Goal: Information Seeking & Learning: Learn about a topic

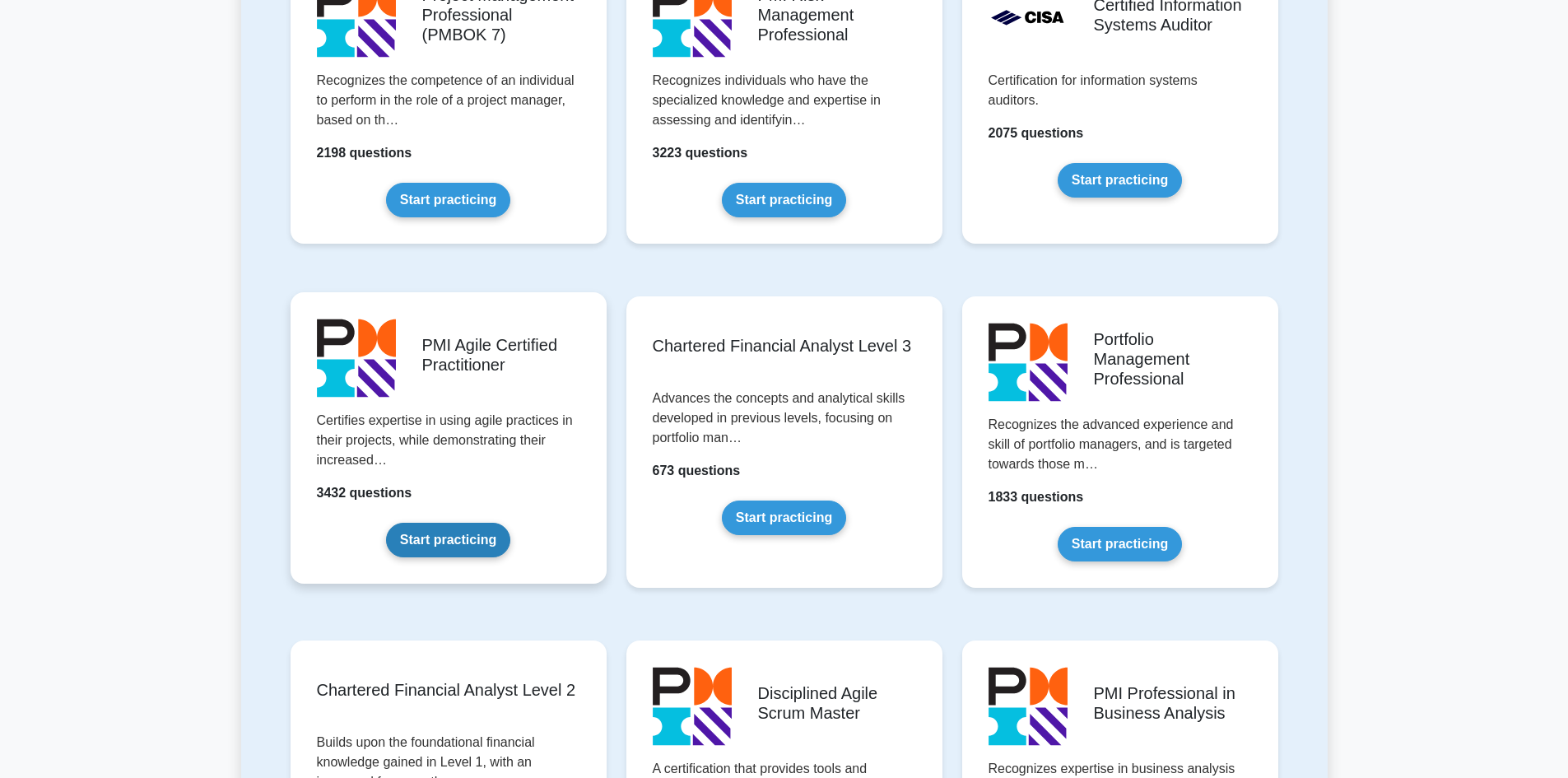
scroll to position [1646, 0]
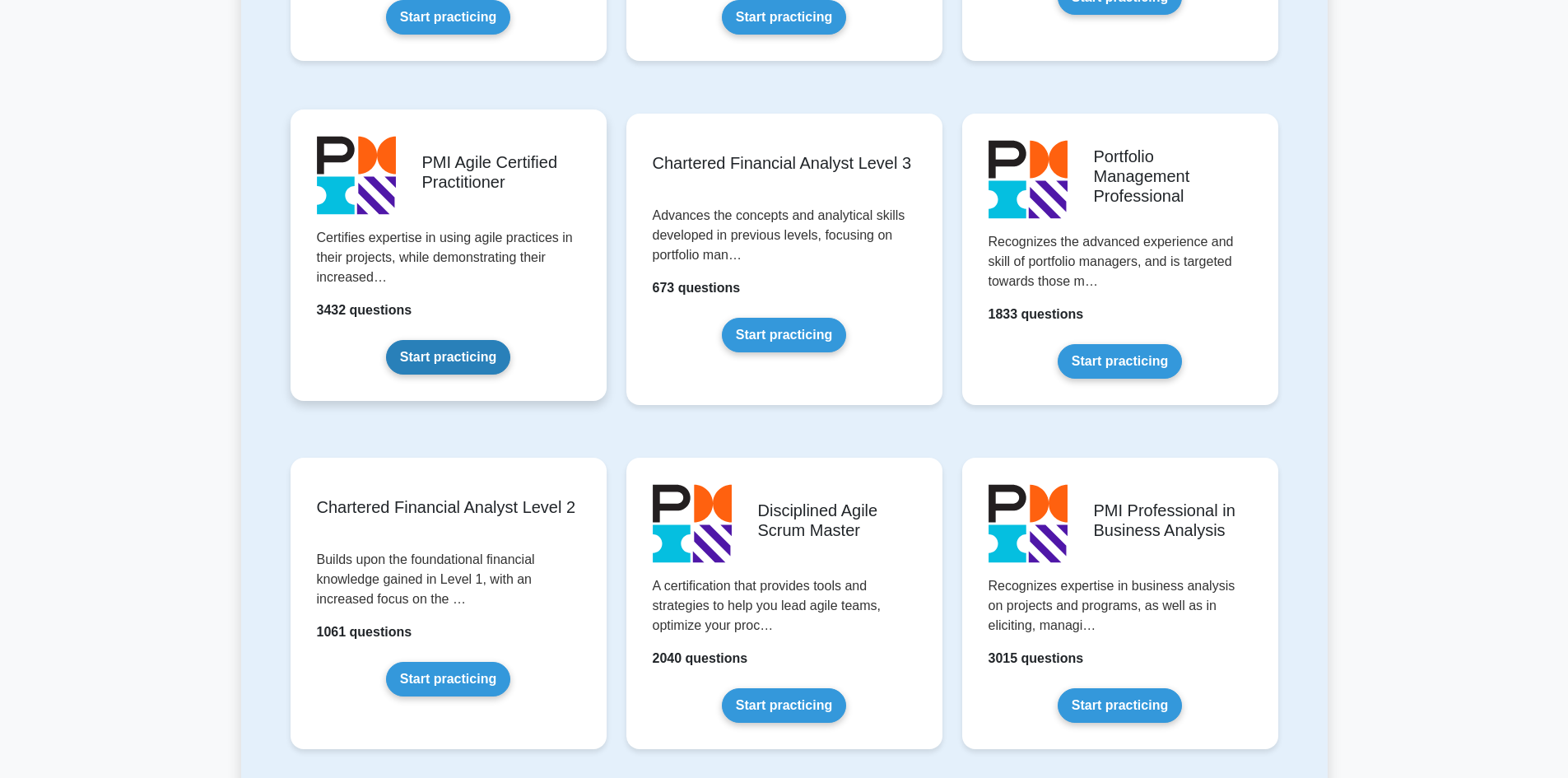
click at [444, 356] on link "Start practicing" at bounding box center [448, 357] width 125 height 34
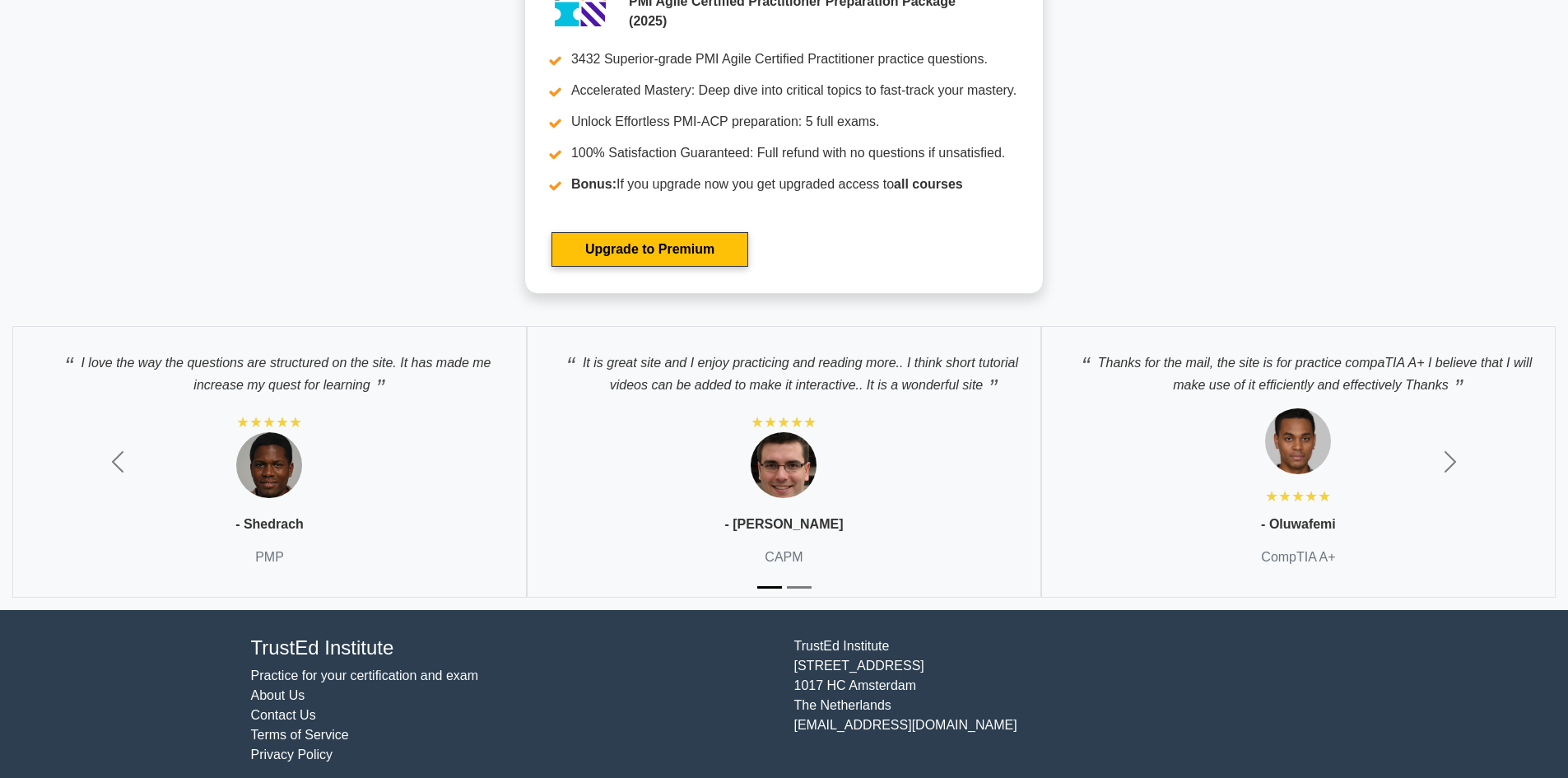
scroll to position [4563, 0]
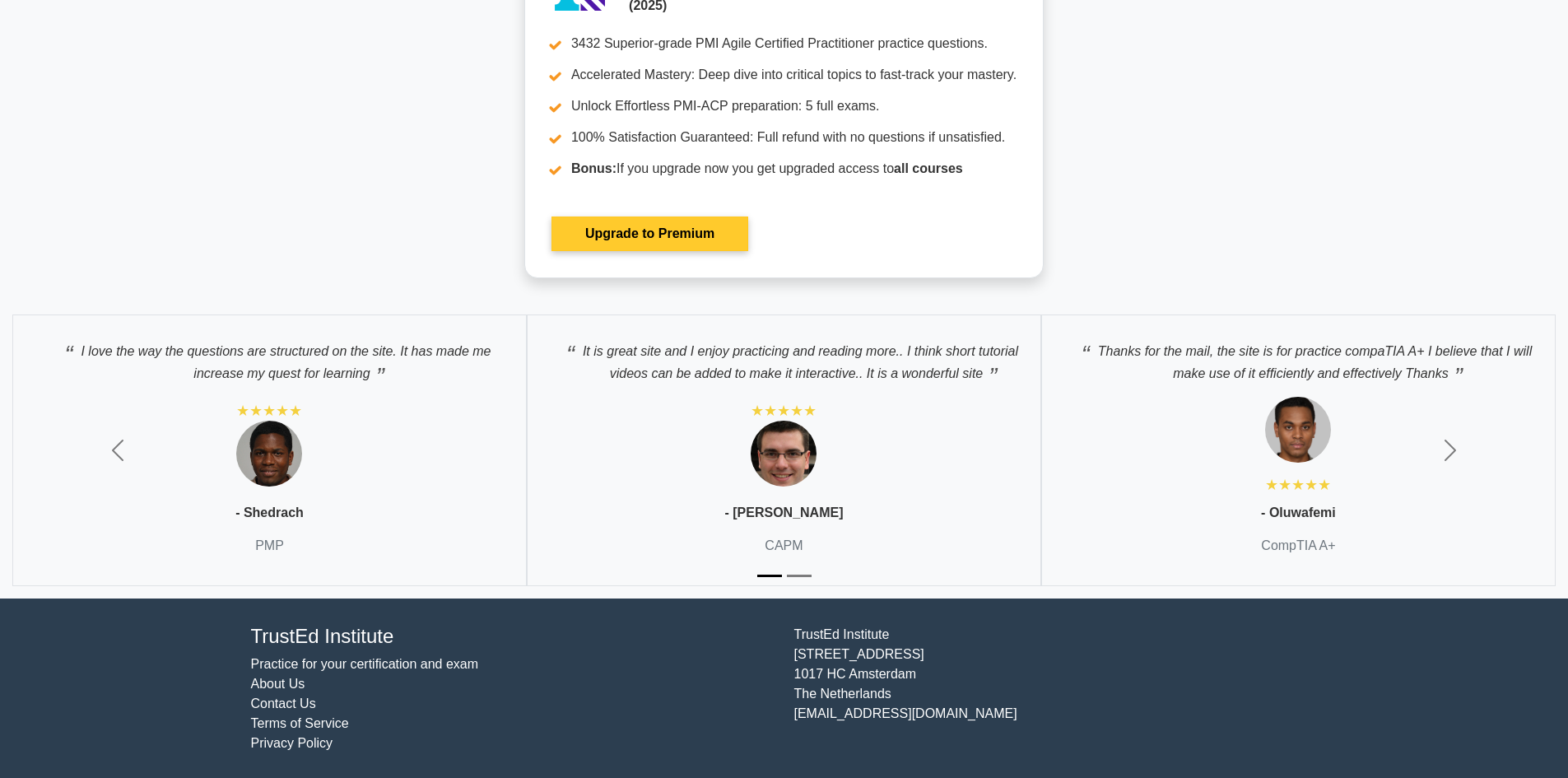
click at [615, 231] on link "Upgrade to Premium" at bounding box center [650, 233] width 197 height 34
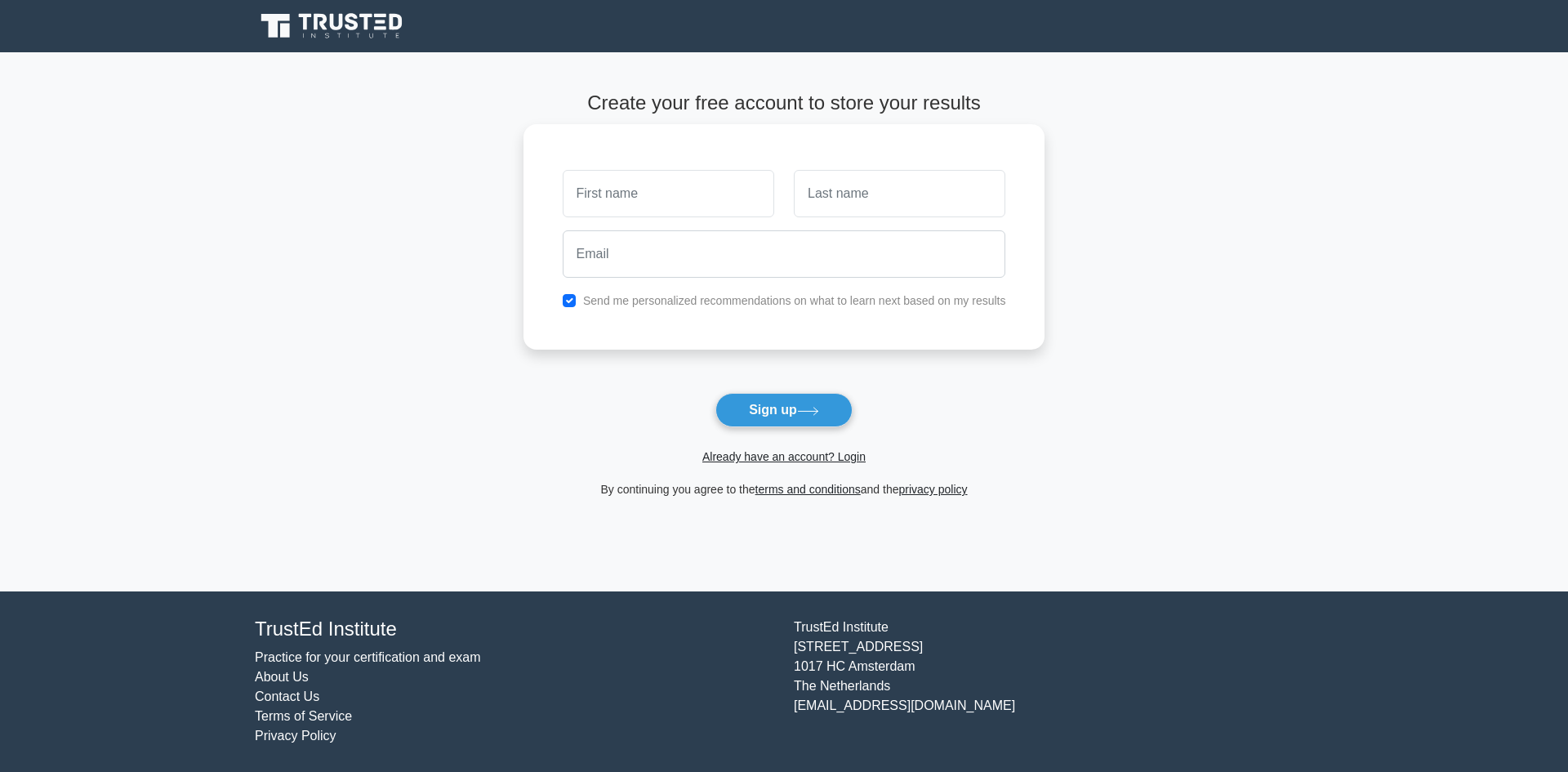
click at [640, 192] on input "text" at bounding box center [667, 193] width 211 height 47
type input "Andy"
click at [678, 273] on input "email" at bounding box center [784, 254] width 443 height 47
type input "anandreddy.ravuri@gmail.com"
click at [570, 306] on input "checkbox" at bounding box center [569, 301] width 13 height 13
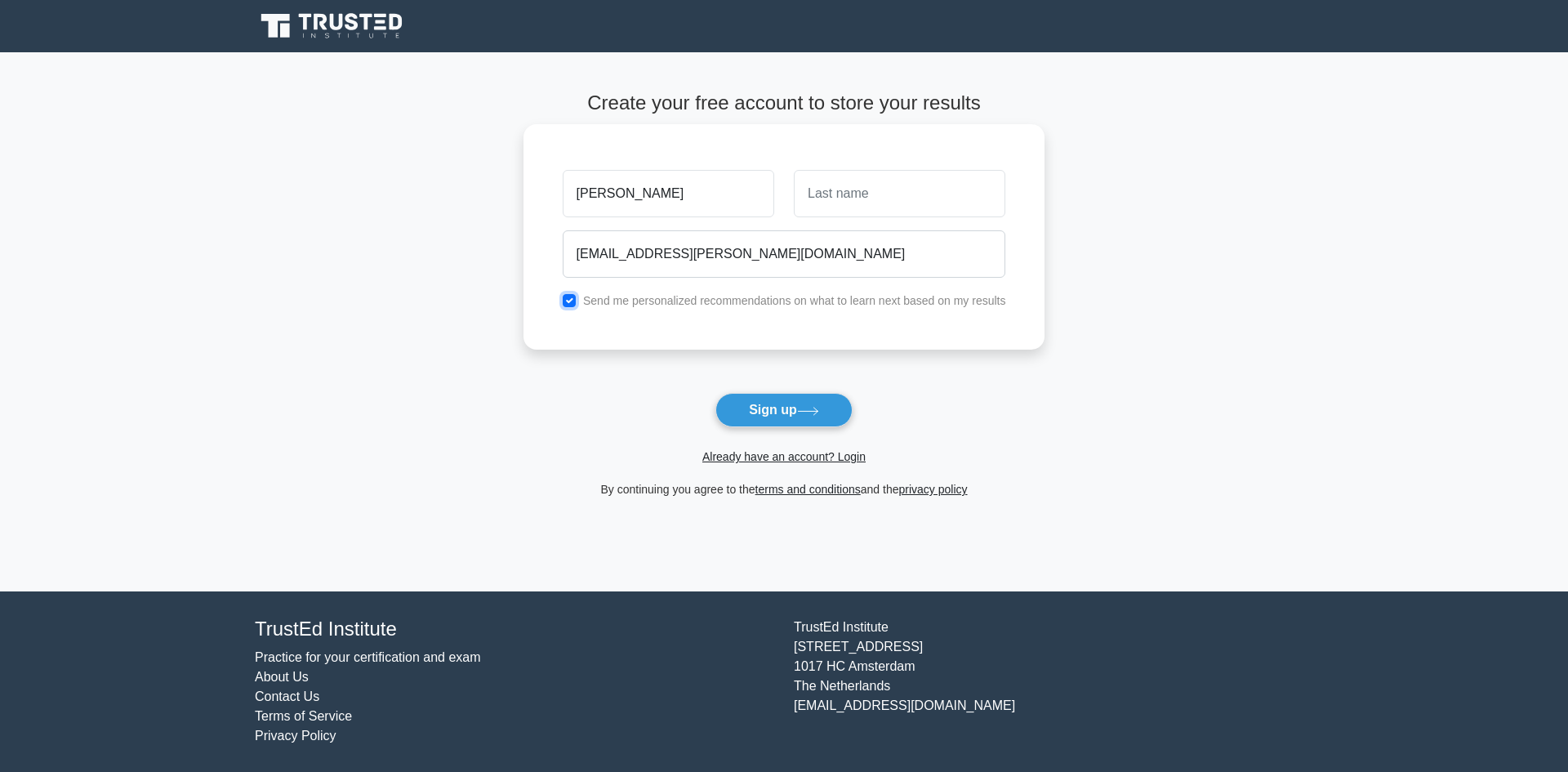
checkbox input "false"
click at [741, 408] on button "Sign up" at bounding box center [784, 410] width 137 height 34
click at [832, 194] on input "text" at bounding box center [899, 193] width 211 height 47
drag, startPoint x: 852, startPoint y: 204, endPoint x: 789, endPoint y: 204, distance: 63.0
click at [789, 204] on div "Ravuri" at bounding box center [899, 194] width 231 height 61
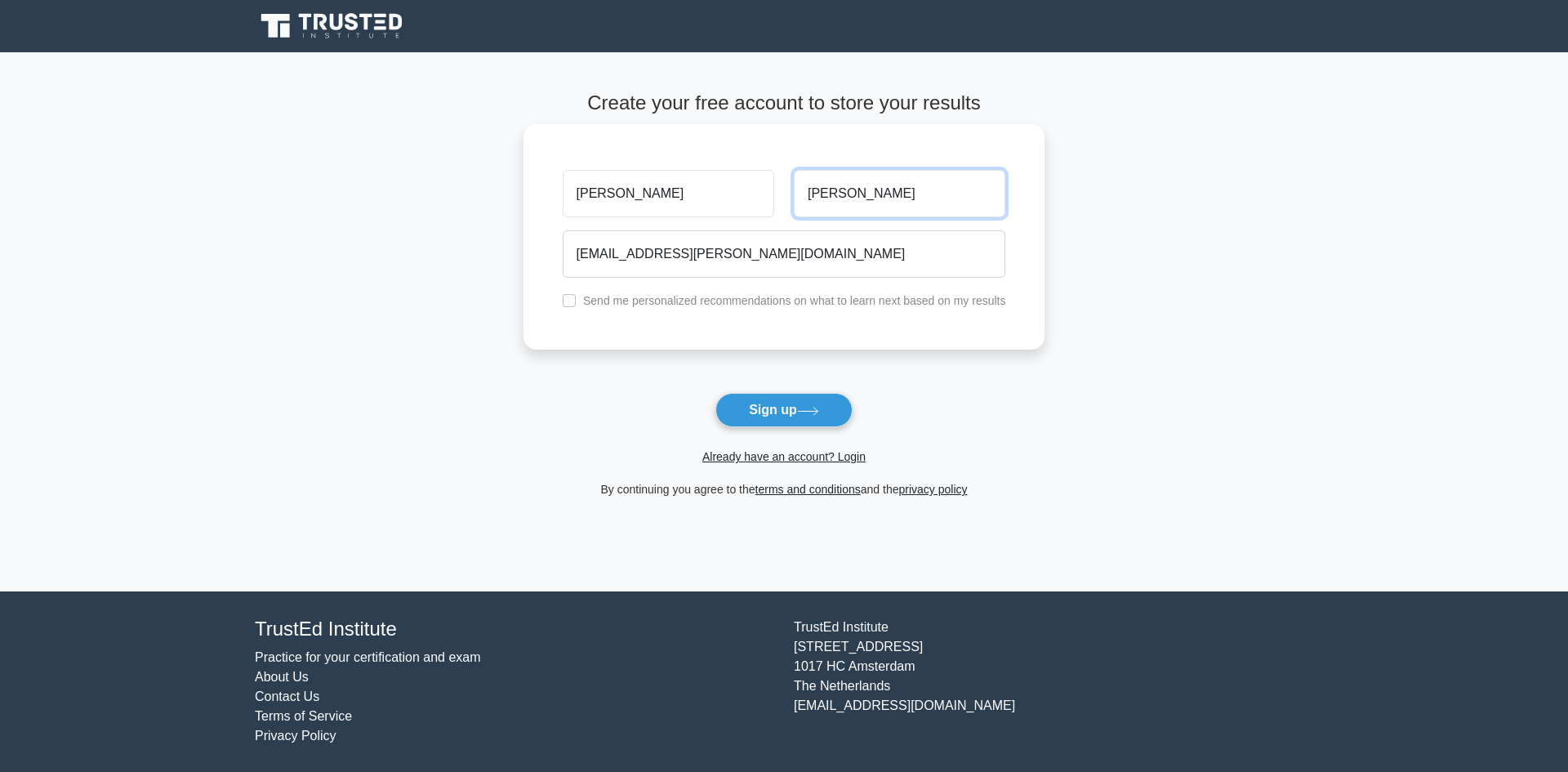
type input "E"
type input "reddy"
click at [785, 421] on button "Sign up" at bounding box center [784, 410] width 137 height 34
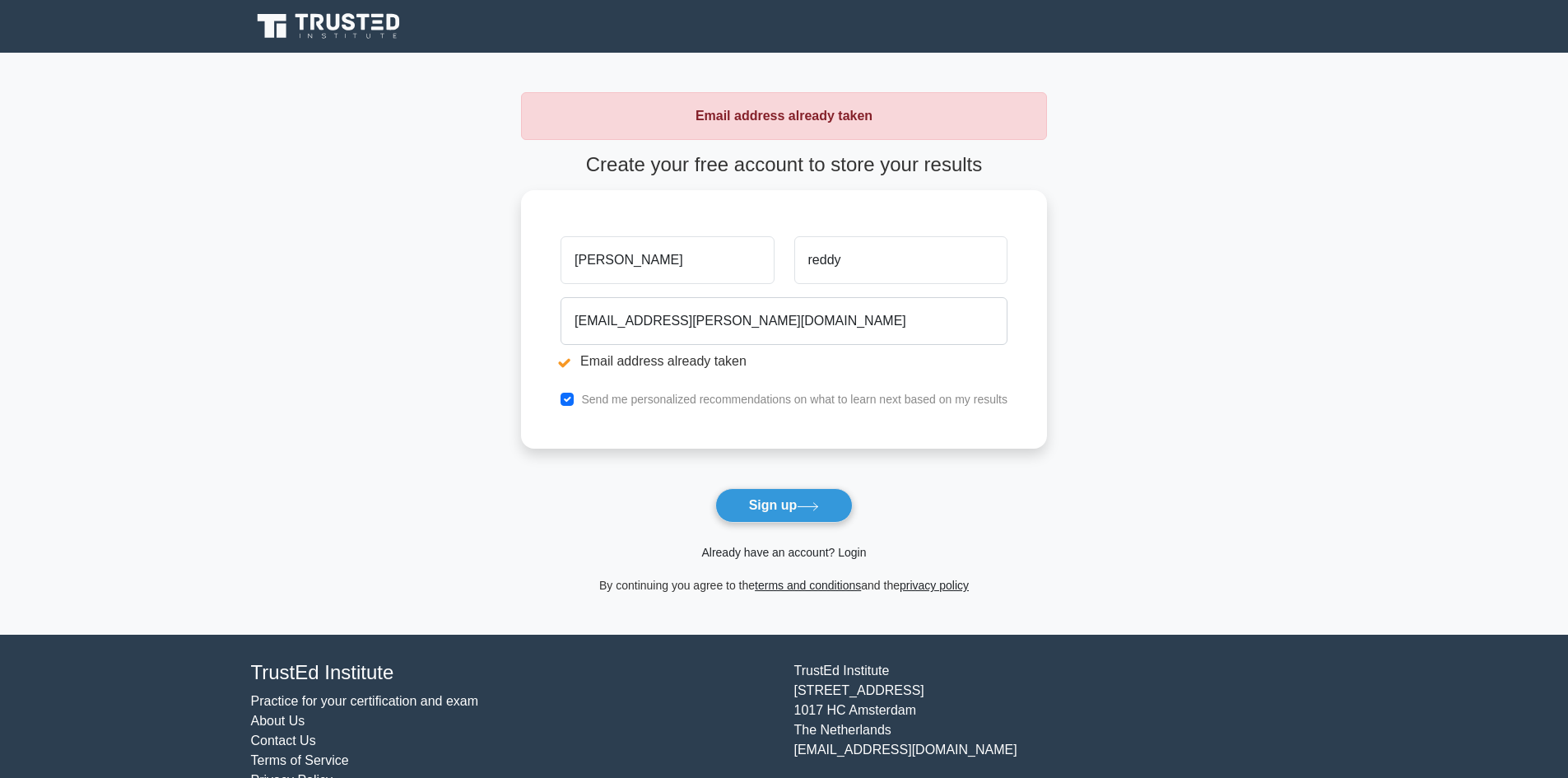
click at [767, 555] on link "Already have an account? Login" at bounding box center [784, 552] width 165 height 13
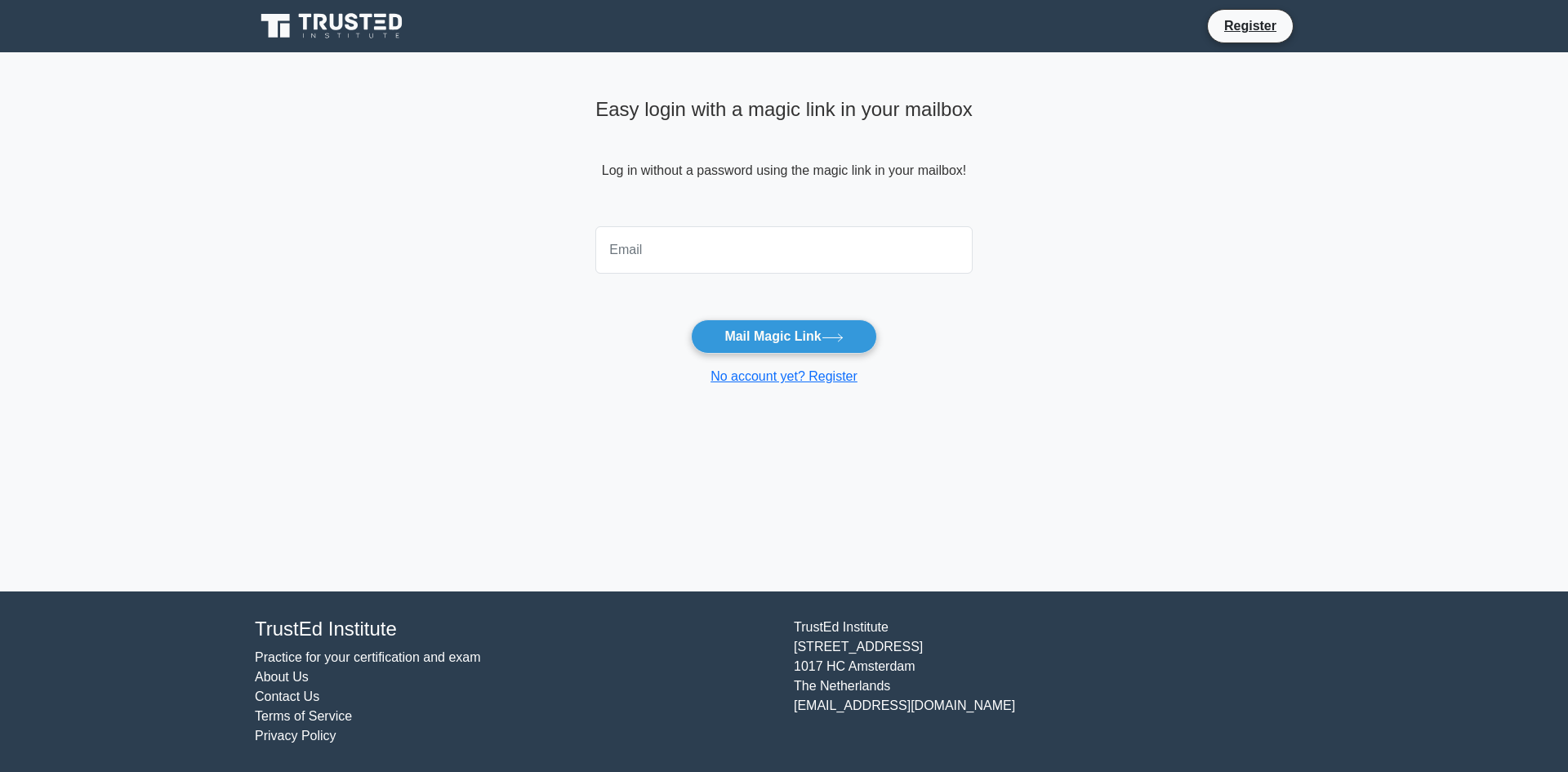
click at [647, 236] on input "email" at bounding box center [784, 249] width 377 height 47
type input "anandreddy.ravuri@gmail.com"
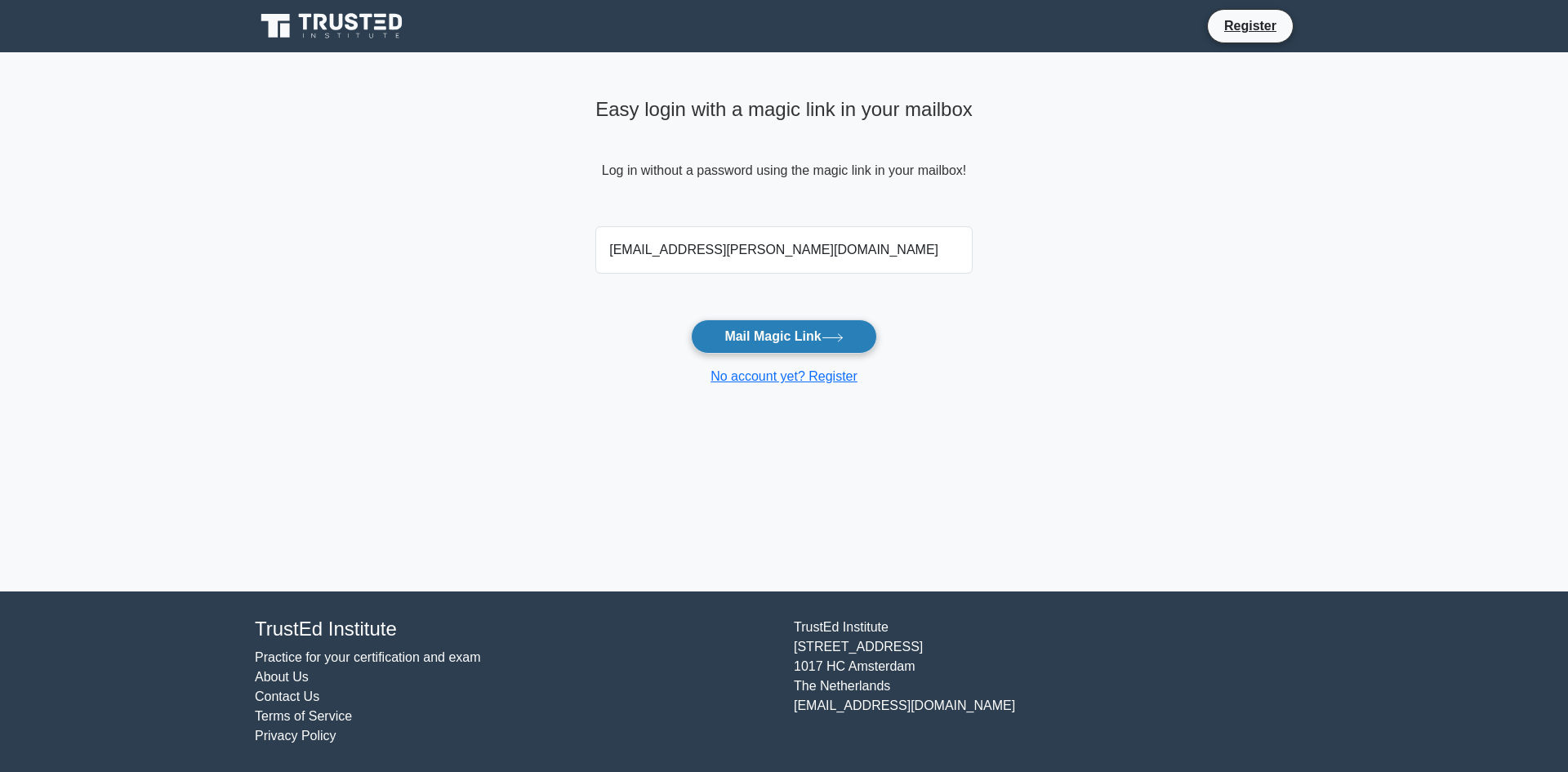
click at [789, 333] on button "Mail Magic Link" at bounding box center [783, 336] width 185 height 34
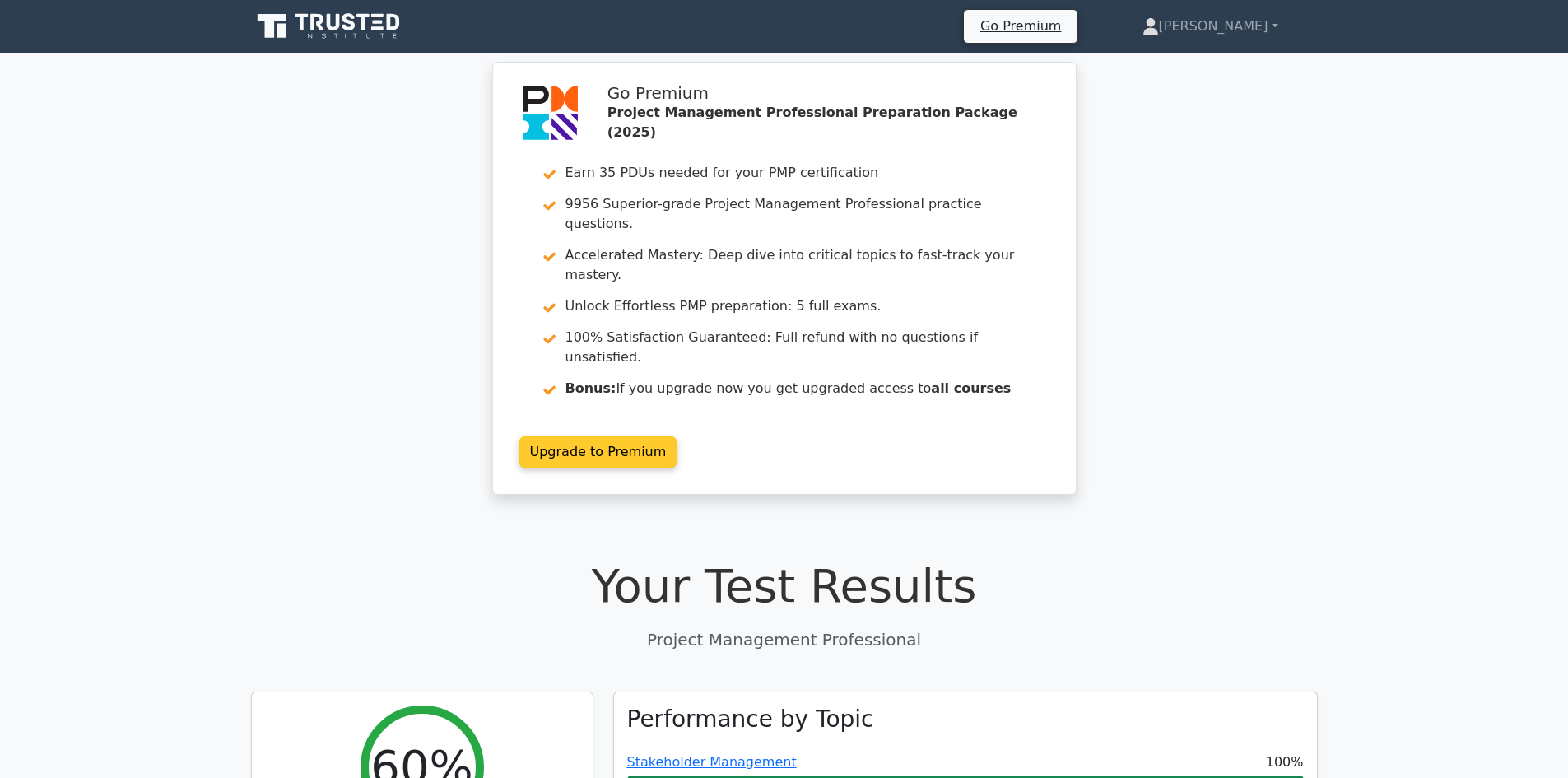
click at [622, 436] on link "Upgrade to Premium" at bounding box center [599, 452] width 158 height 32
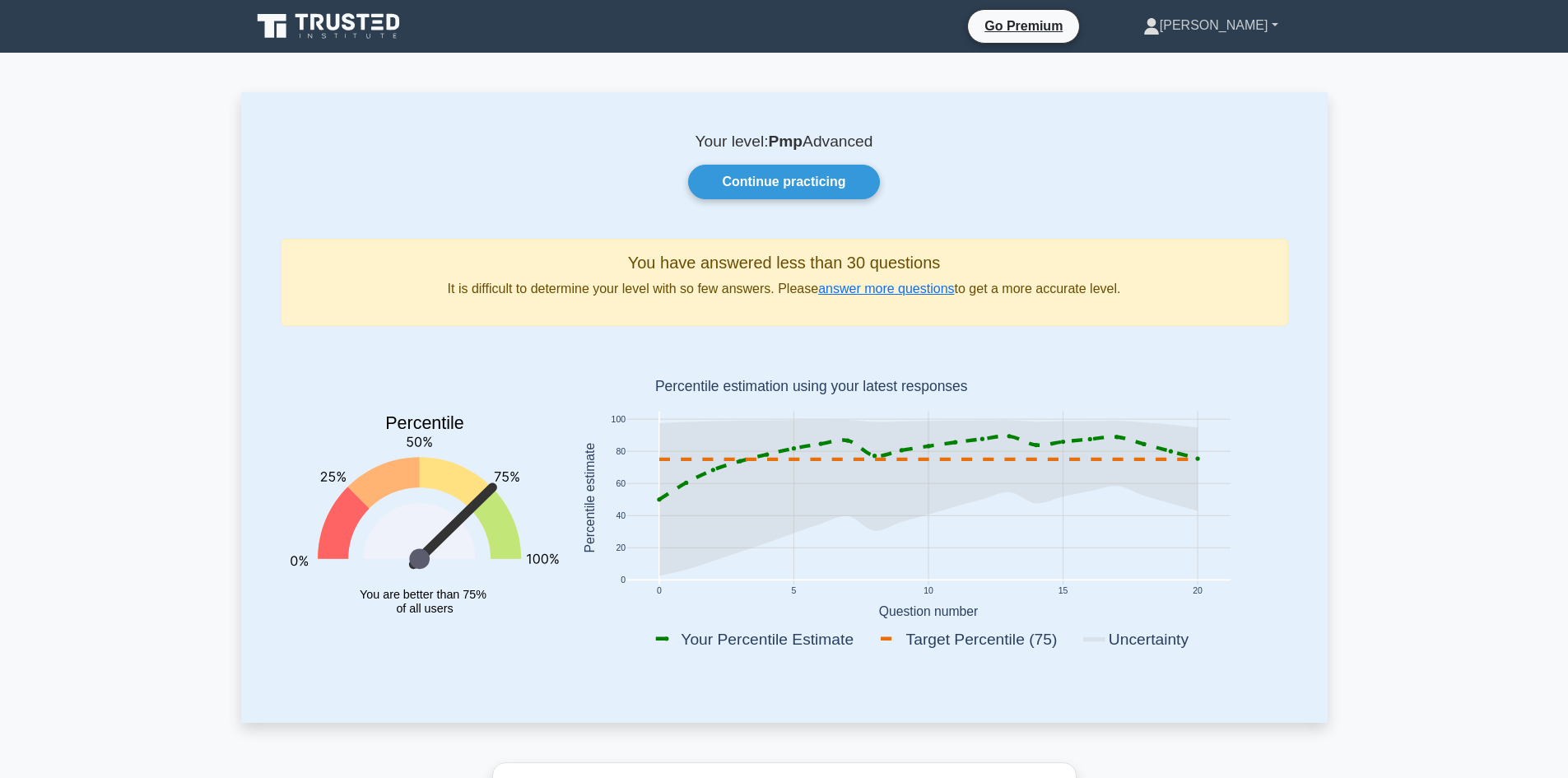
click at [1243, 26] on link "[PERSON_NAME]" at bounding box center [1211, 25] width 214 height 33
click at [802, 180] on link "Continue practicing" at bounding box center [783, 181] width 191 height 34
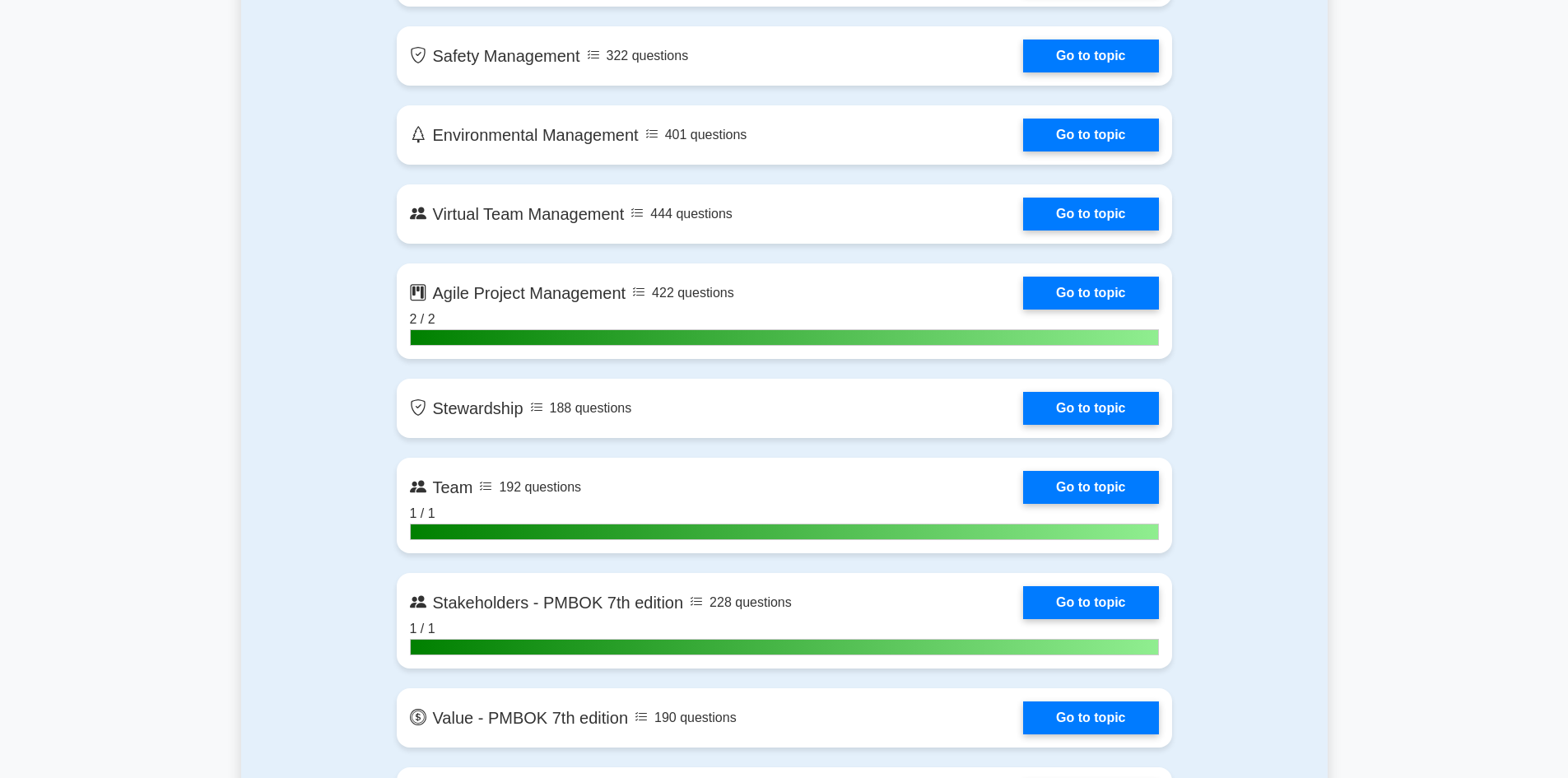
scroll to position [3376, 0]
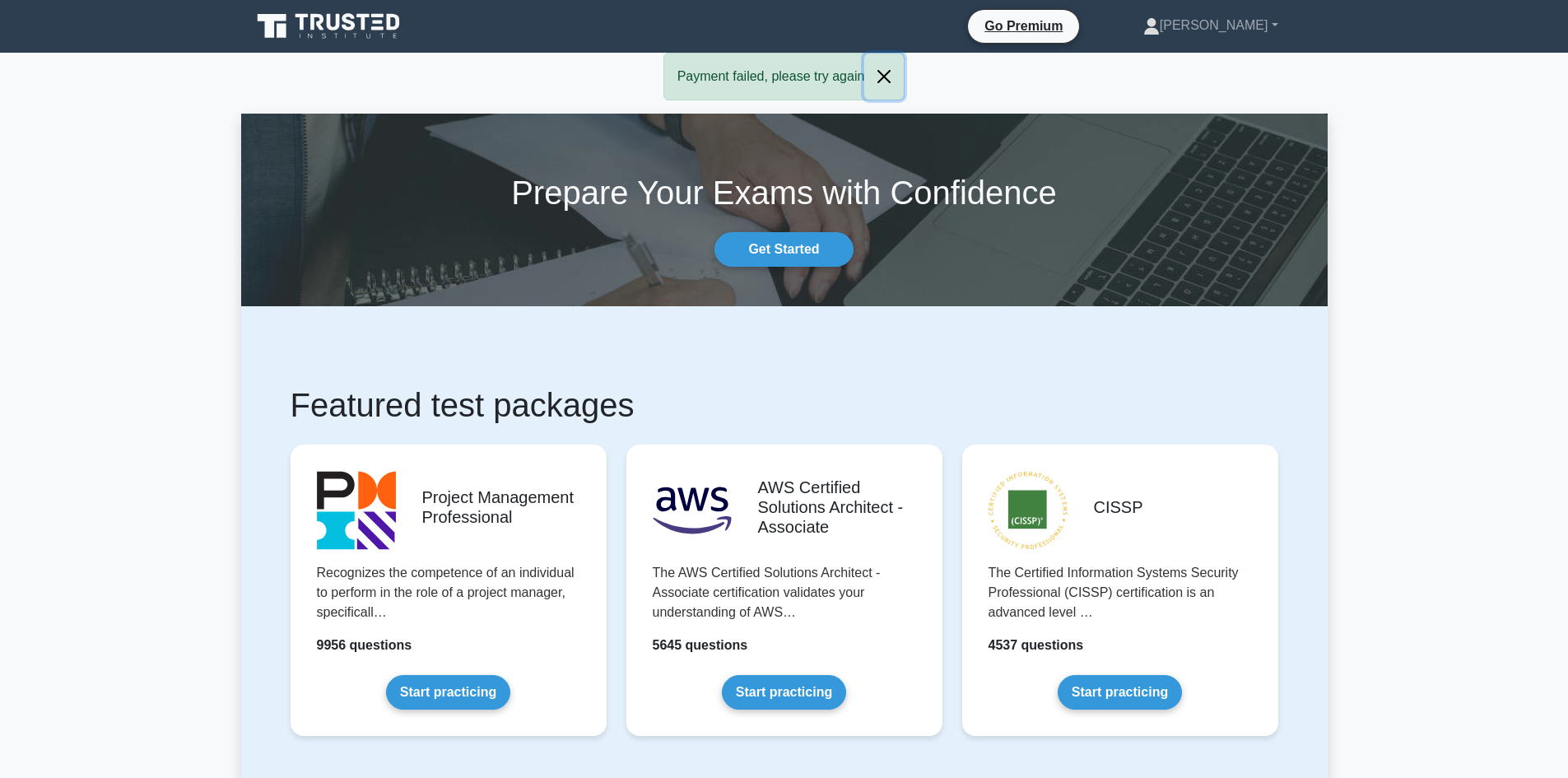
click at [885, 72] on button "Close" at bounding box center [884, 77] width 40 height 46
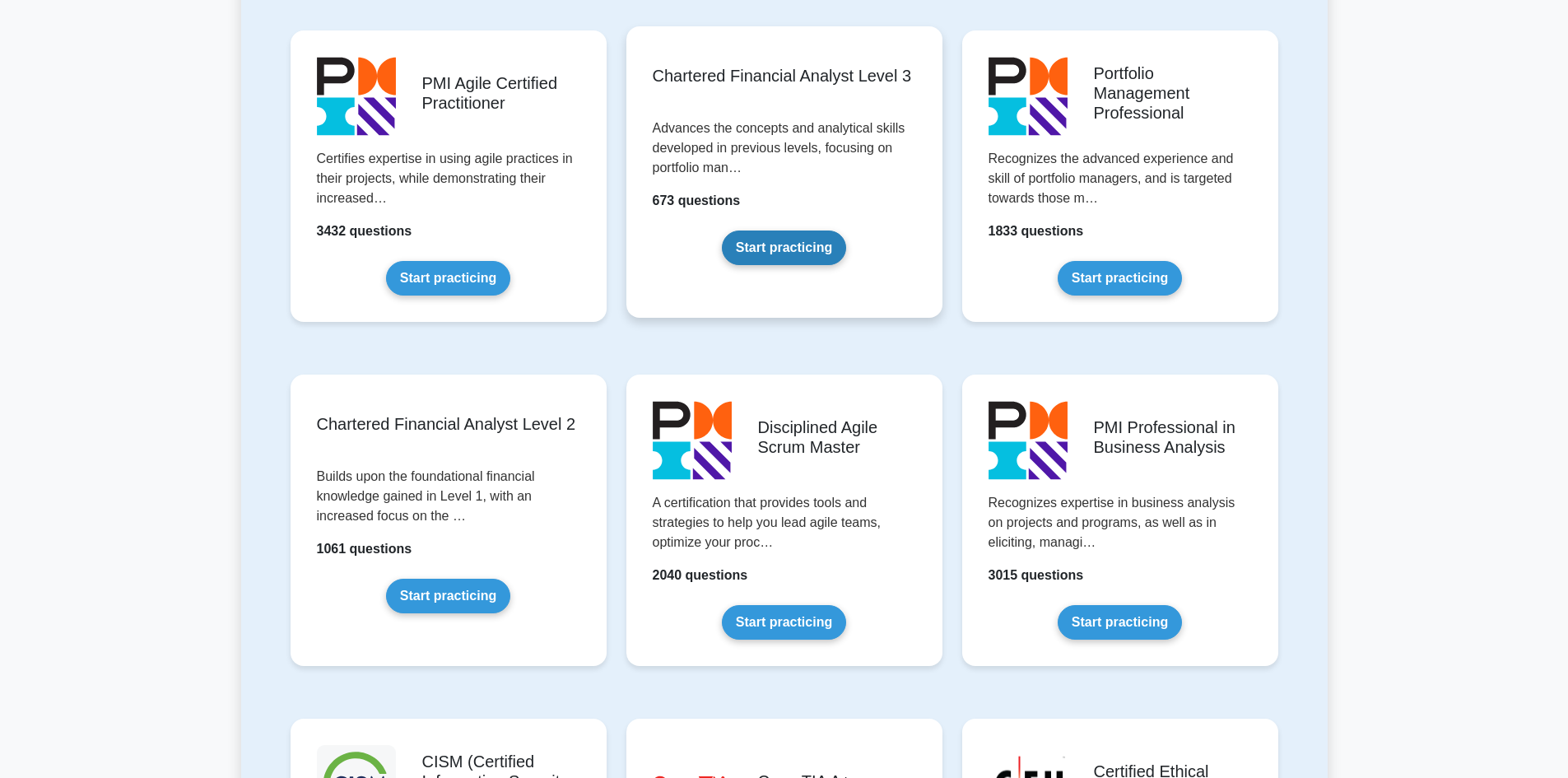
scroll to position [1729, 0]
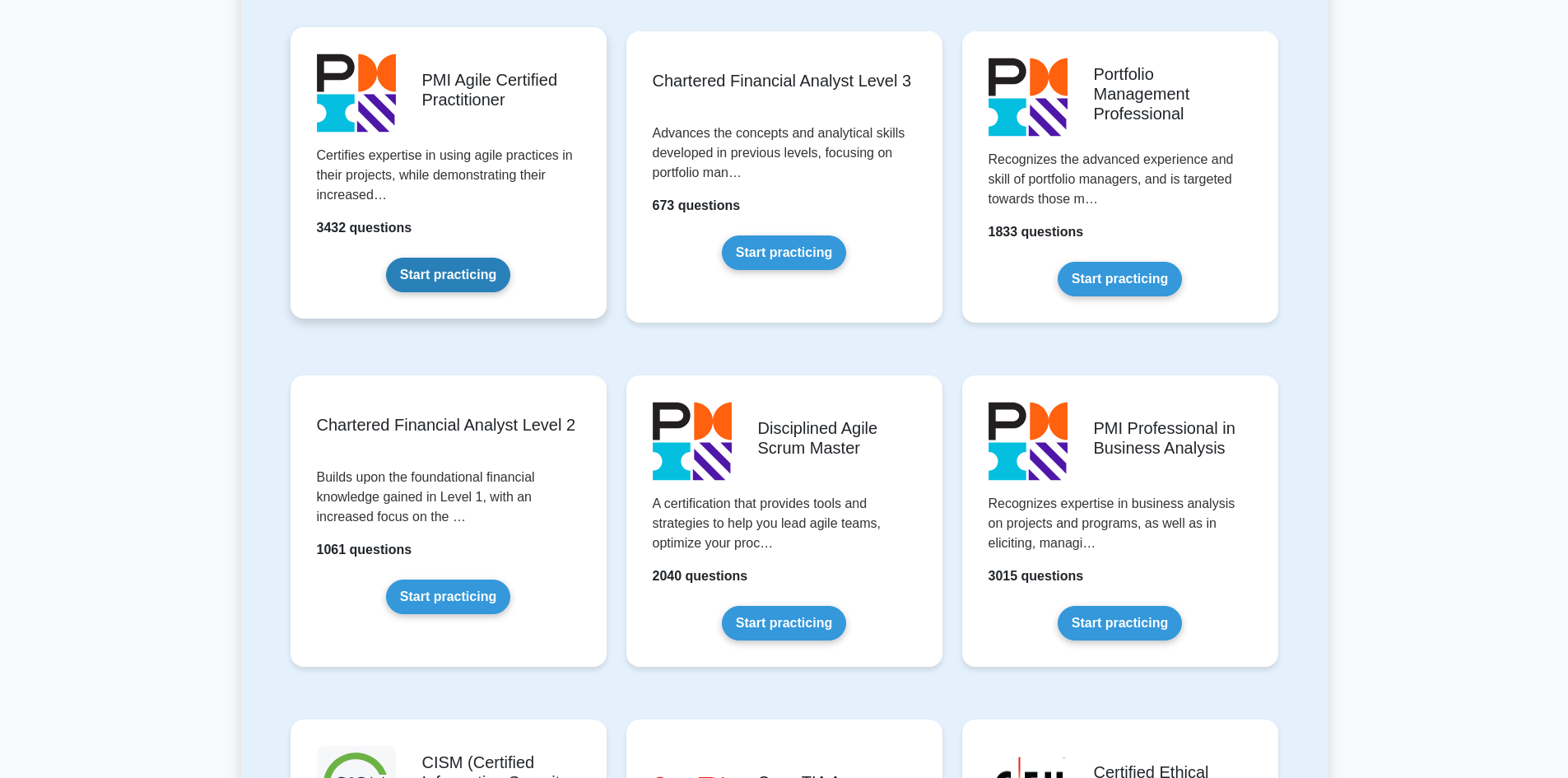
click at [454, 269] on link "Start practicing" at bounding box center [448, 274] width 125 height 34
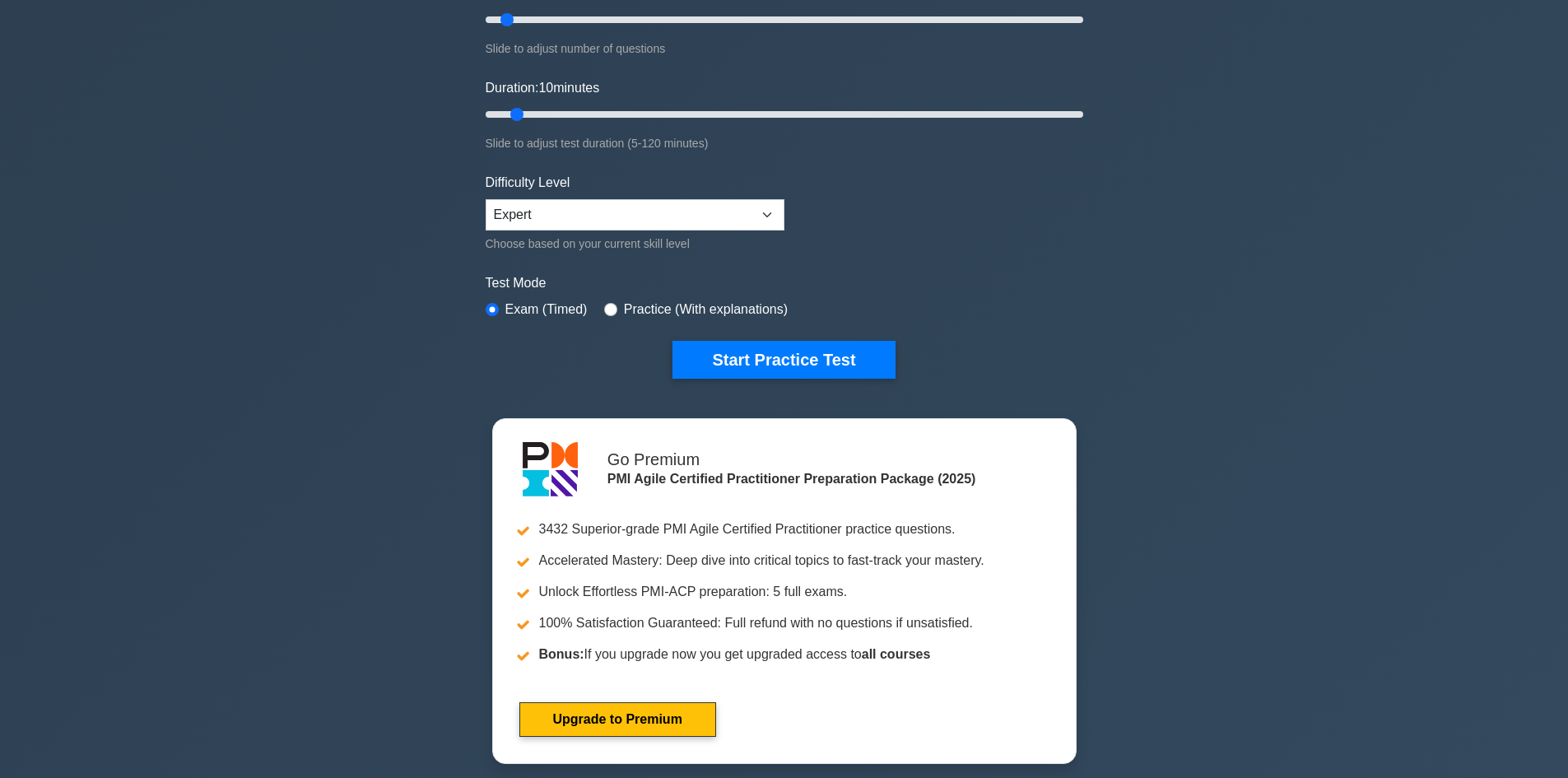
scroll to position [247, 0]
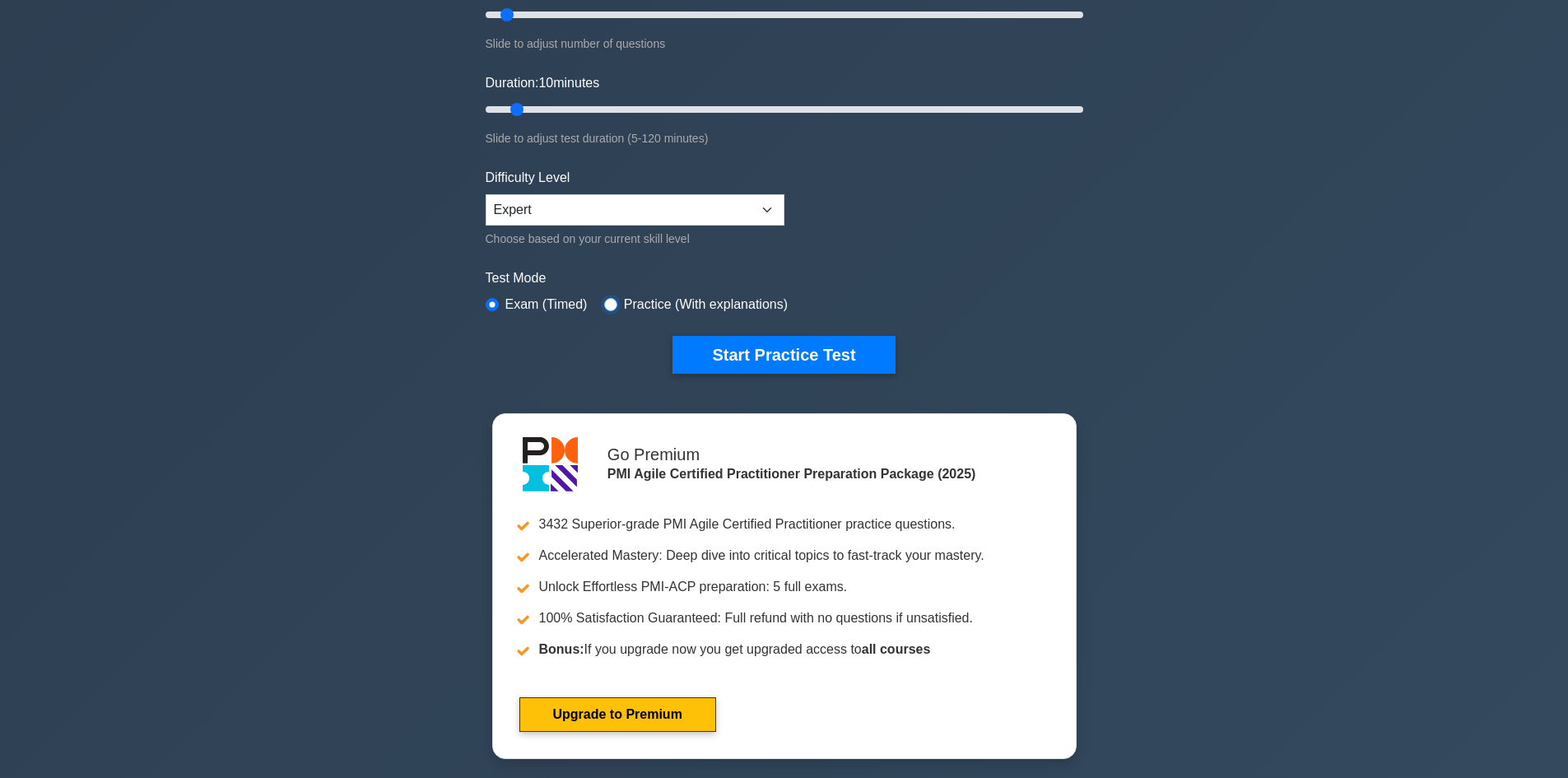
click at [604, 299] on input "radio" at bounding box center [611, 305] width 13 height 13
radio input "true"
click at [616, 197] on select "Beginner Intermediate Expert" at bounding box center [636, 210] width 299 height 32
click at [615, 204] on select "Beginner Intermediate Expert" at bounding box center [636, 210] width 299 height 32
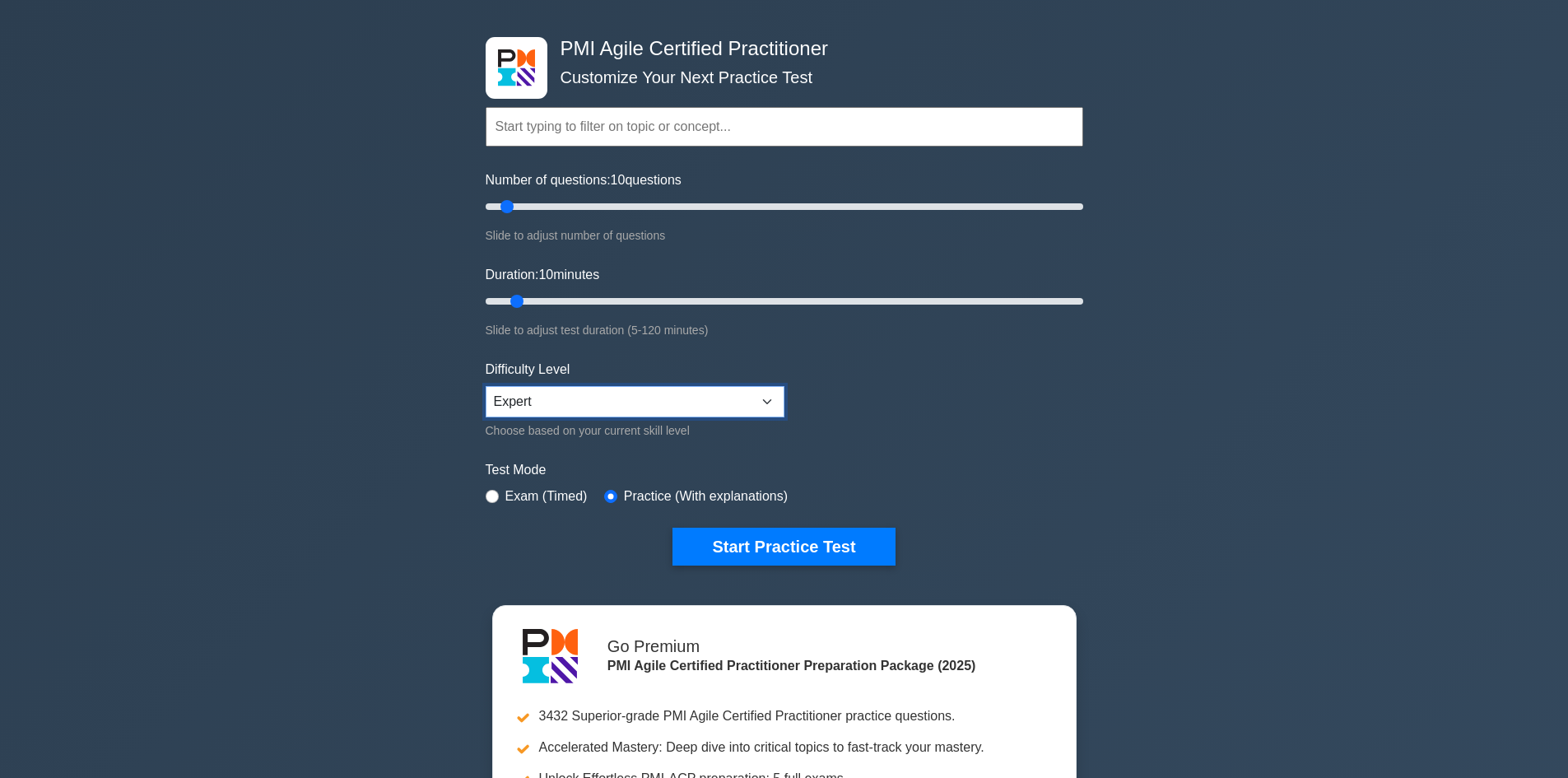
scroll to position [0, 0]
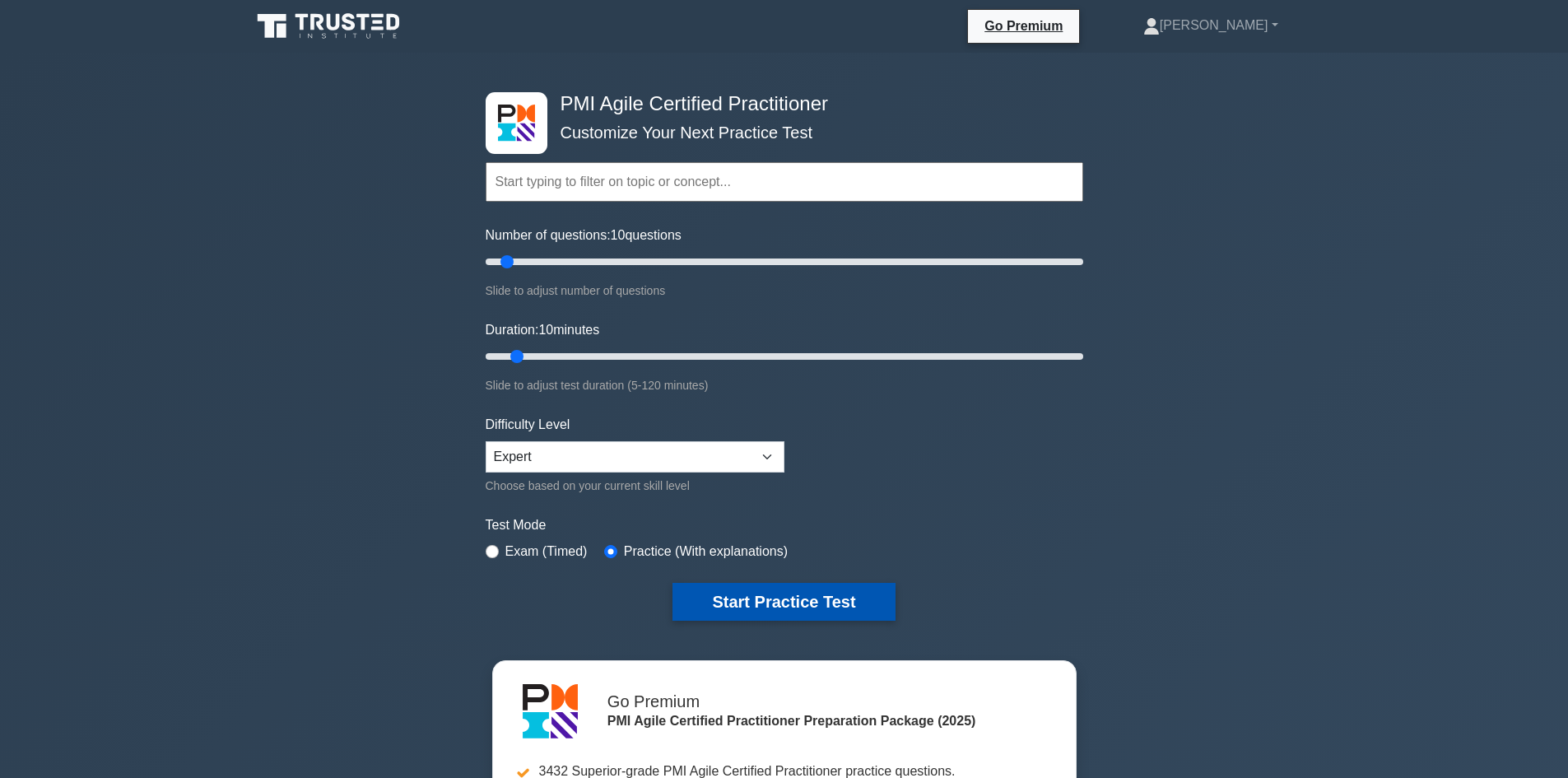
click at [819, 594] on button "Start Practice Test" at bounding box center [784, 601] width 222 height 38
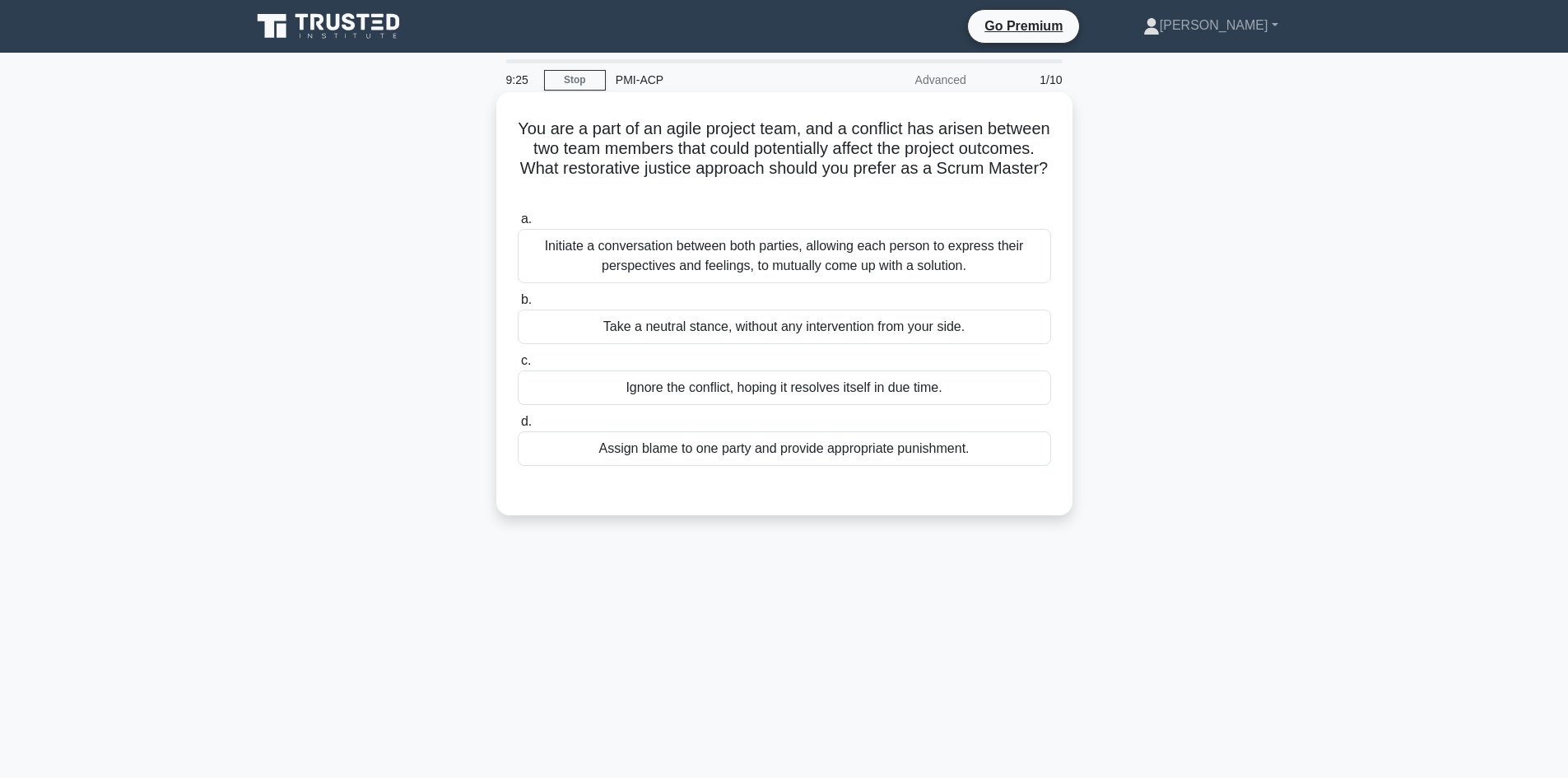
click at [824, 270] on div "Initiate a conversation between both parties, allowing each person to express t…" at bounding box center [784, 256] width 534 height 54
click at [518, 225] on input "a. Initiate a conversation between both parties, allowing each person to expres…" at bounding box center [518, 219] width 0 height 11
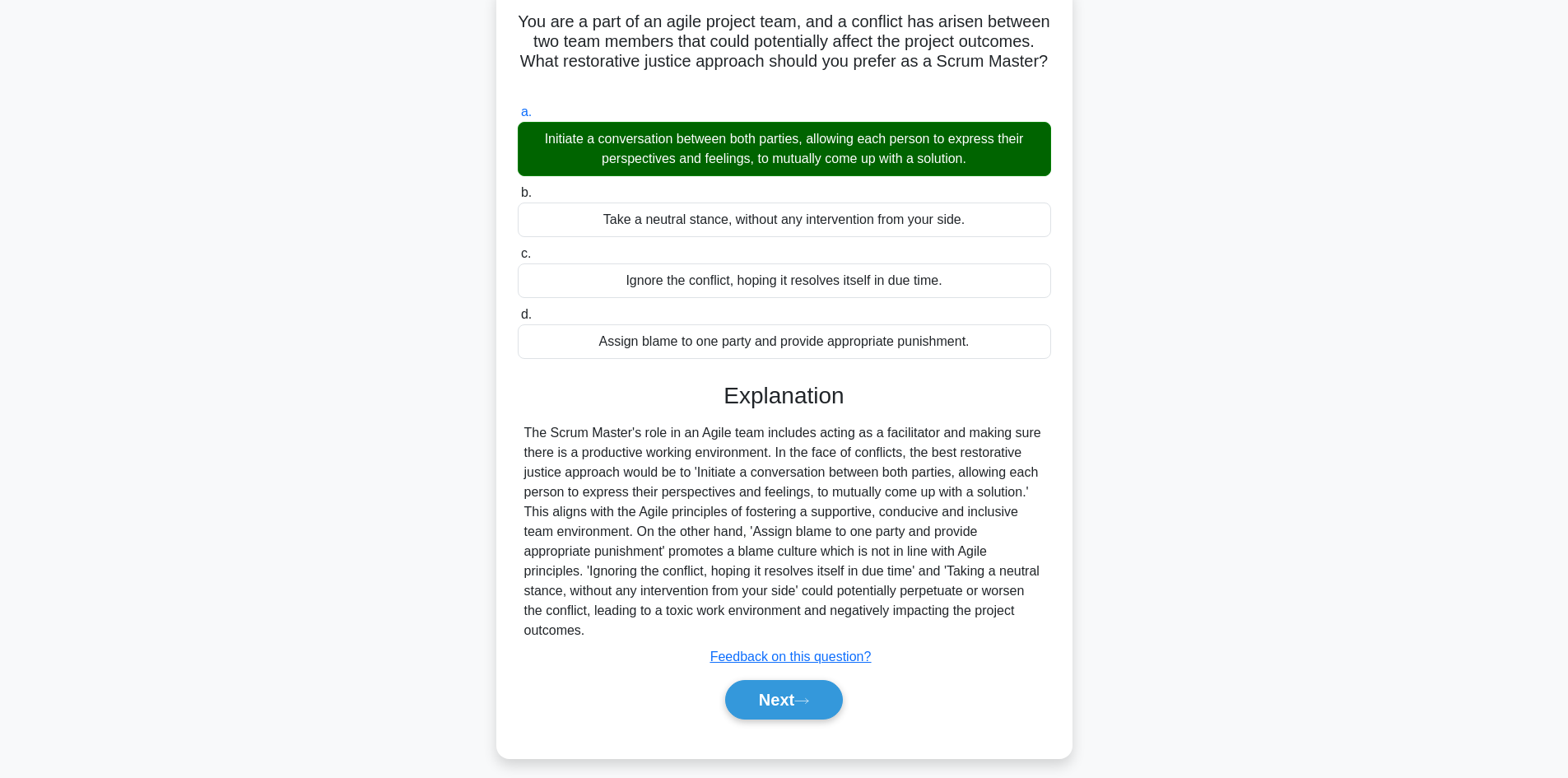
scroll to position [119, 0]
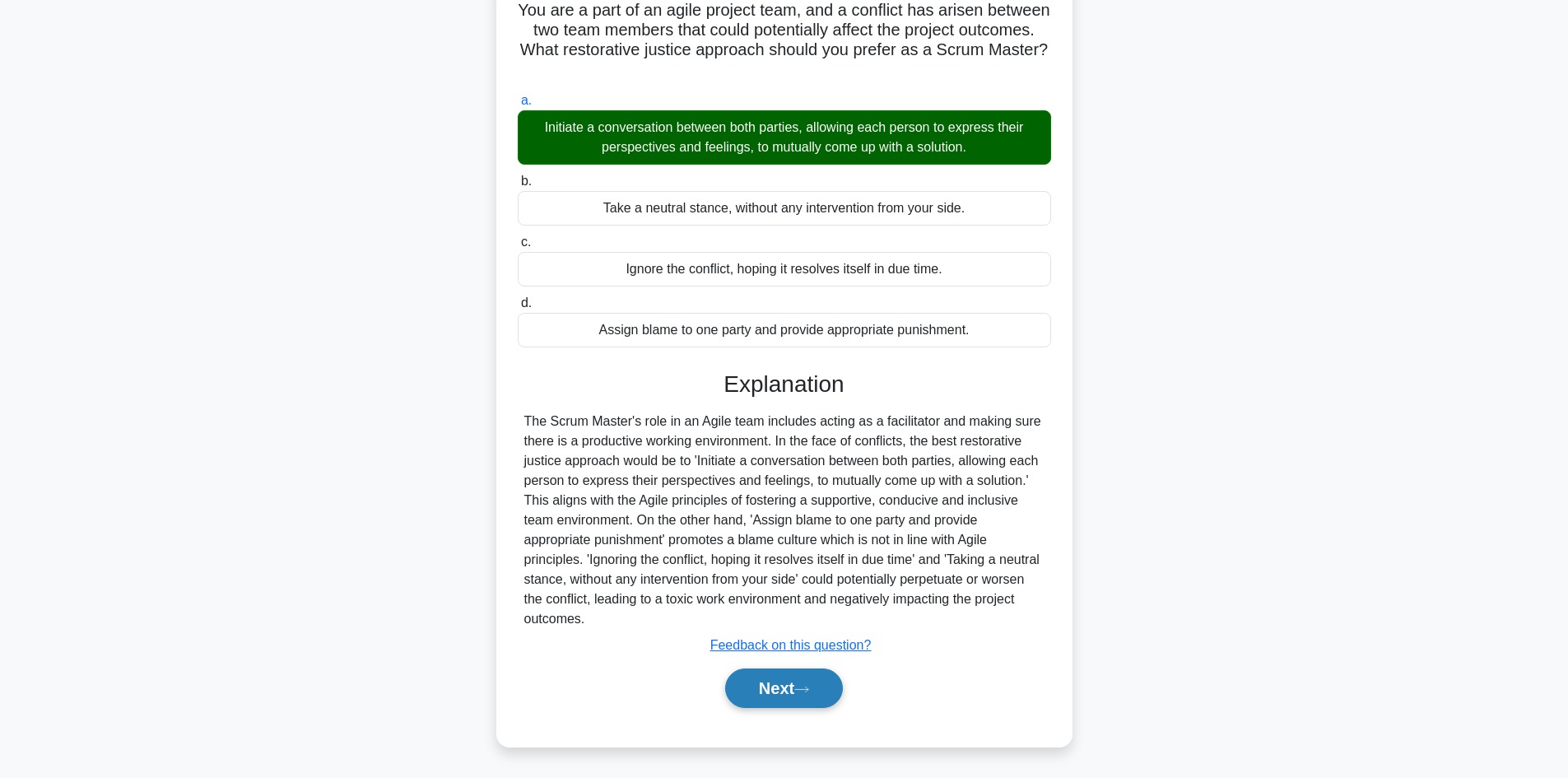
click at [794, 691] on button "Next" at bounding box center [784, 688] width 118 height 40
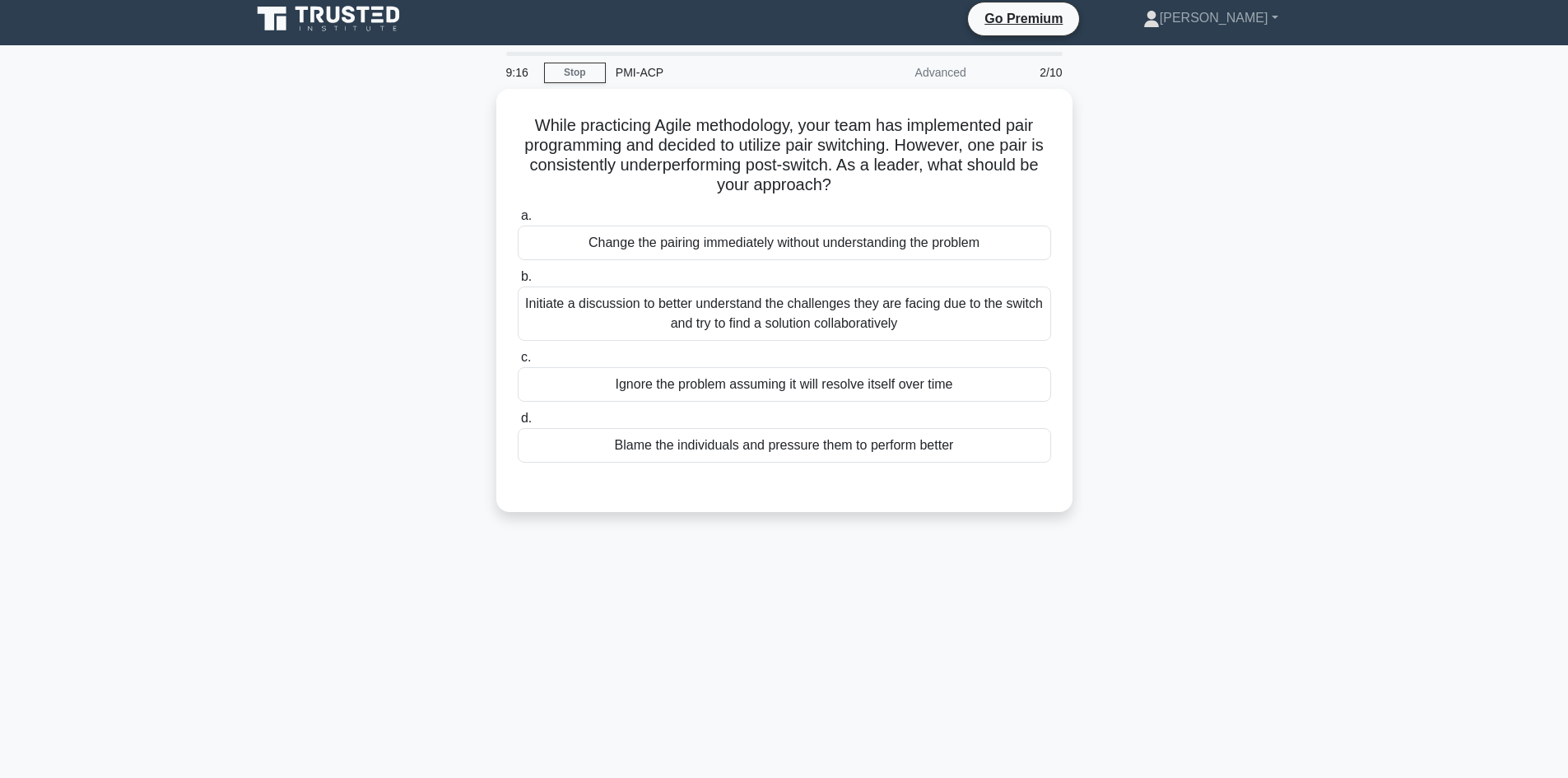
scroll to position [0, 0]
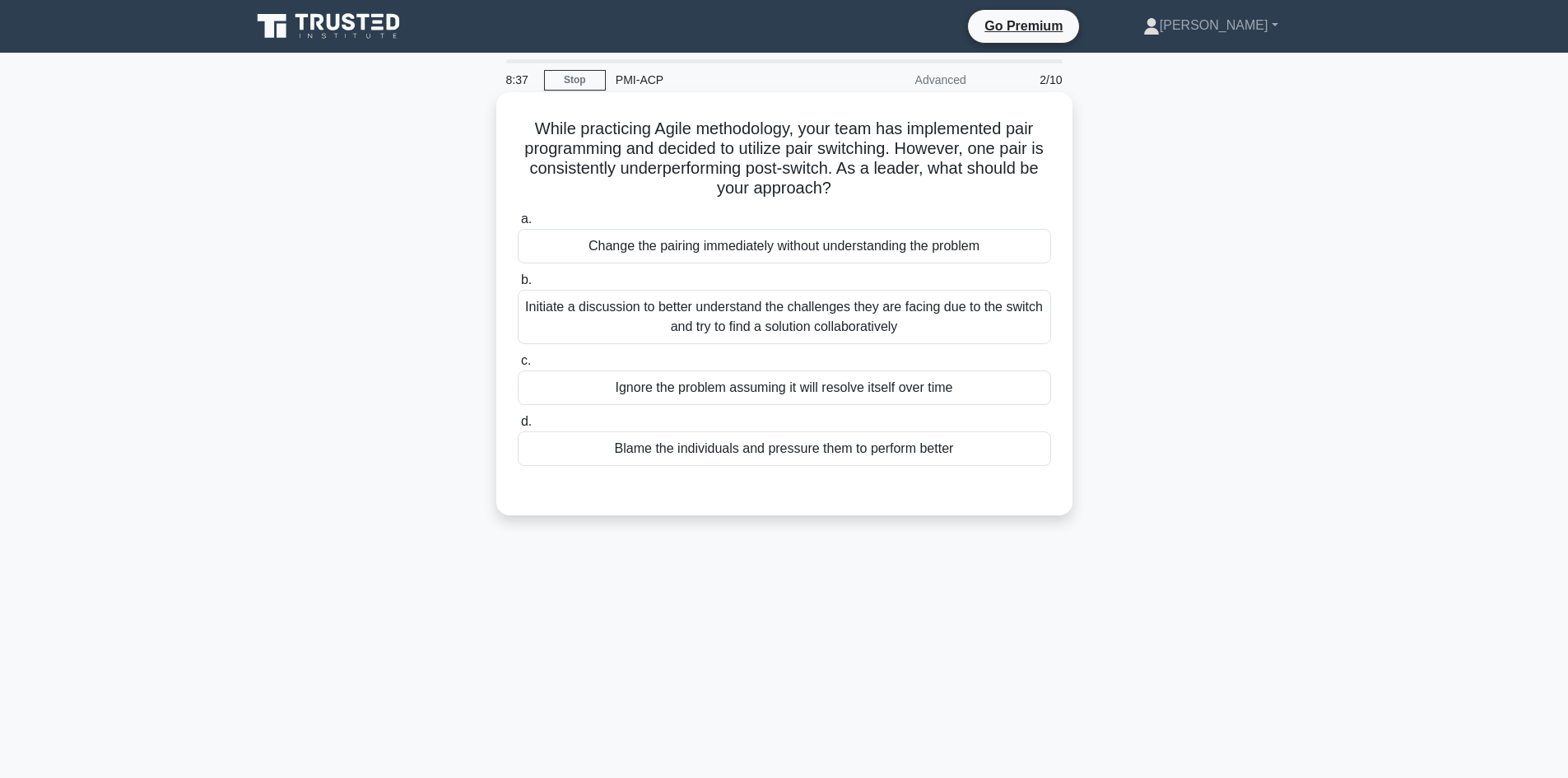
click at [669, 334] on div "Initiate a discussion to better understand the challenges they are facing due t…" at bounding box center [784, 317] width 534 height 54
click at [518, 285] on input "b. Initiate a discussion to better understand the challenges they are facing du…" at bounding box center [518, 281] width 0 height 11
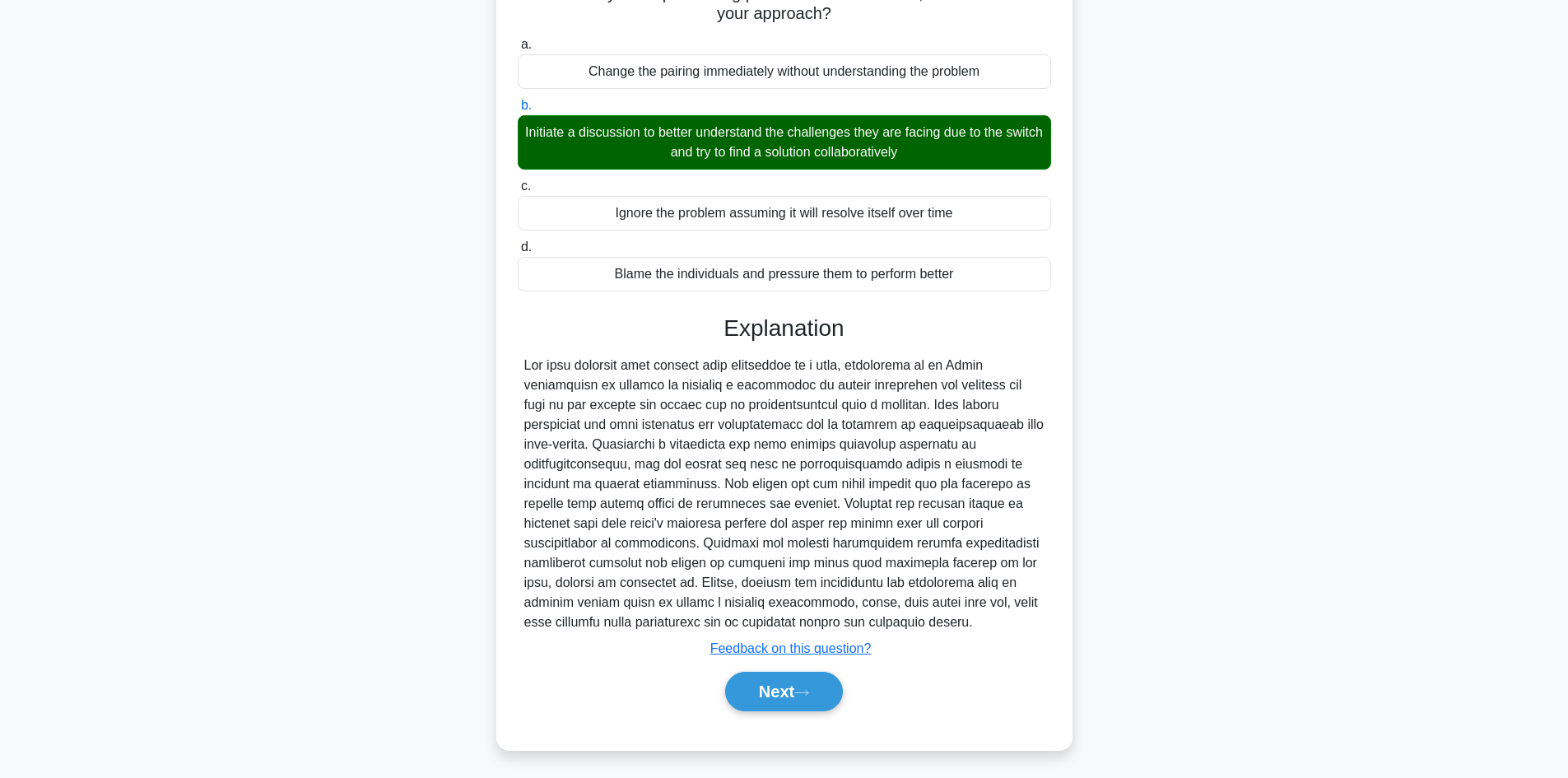
scroll to position [178, 0]
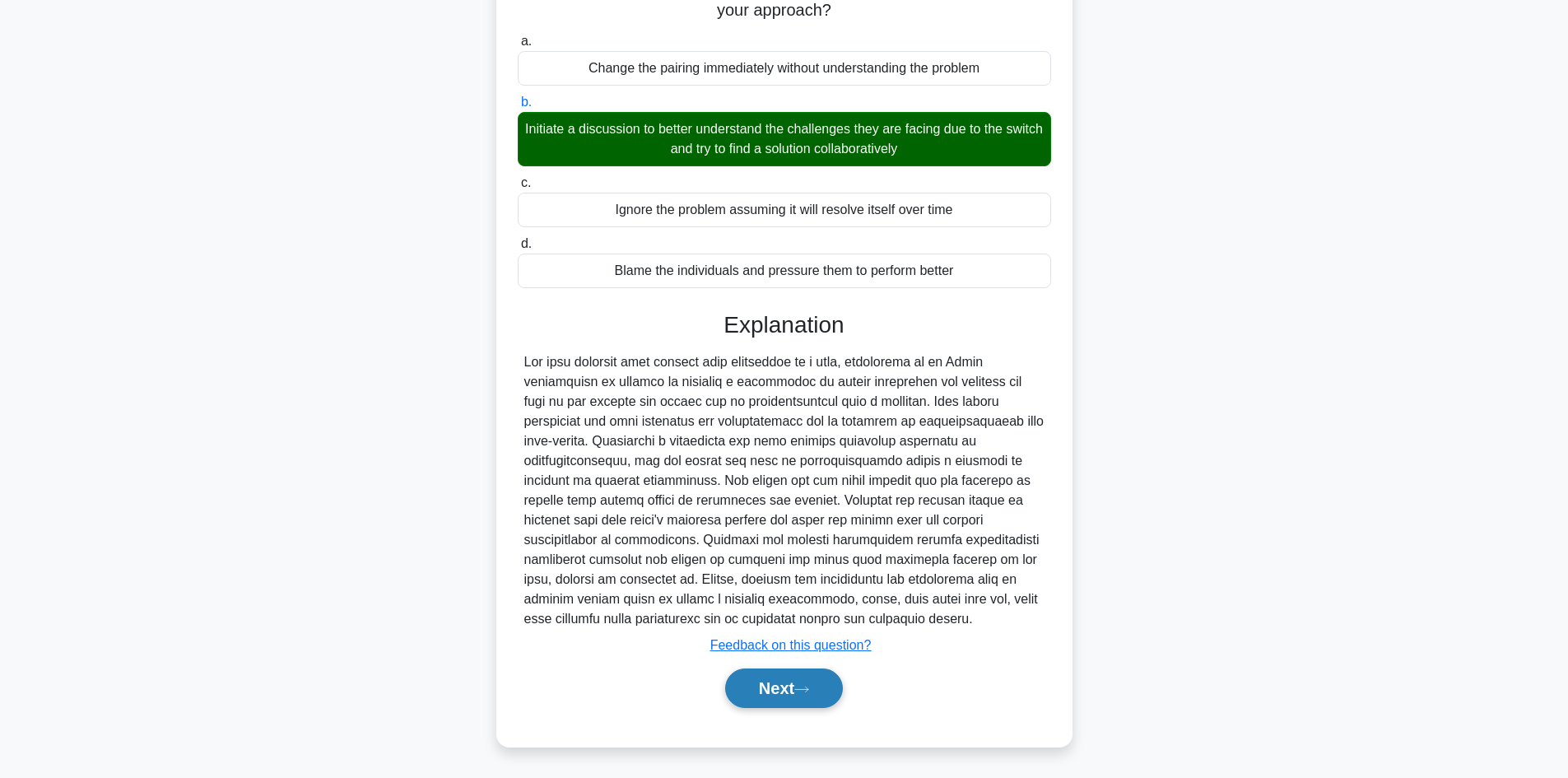
click at [771, 690] on button "Next" at bounding box center [784, 688] width 118 height 40
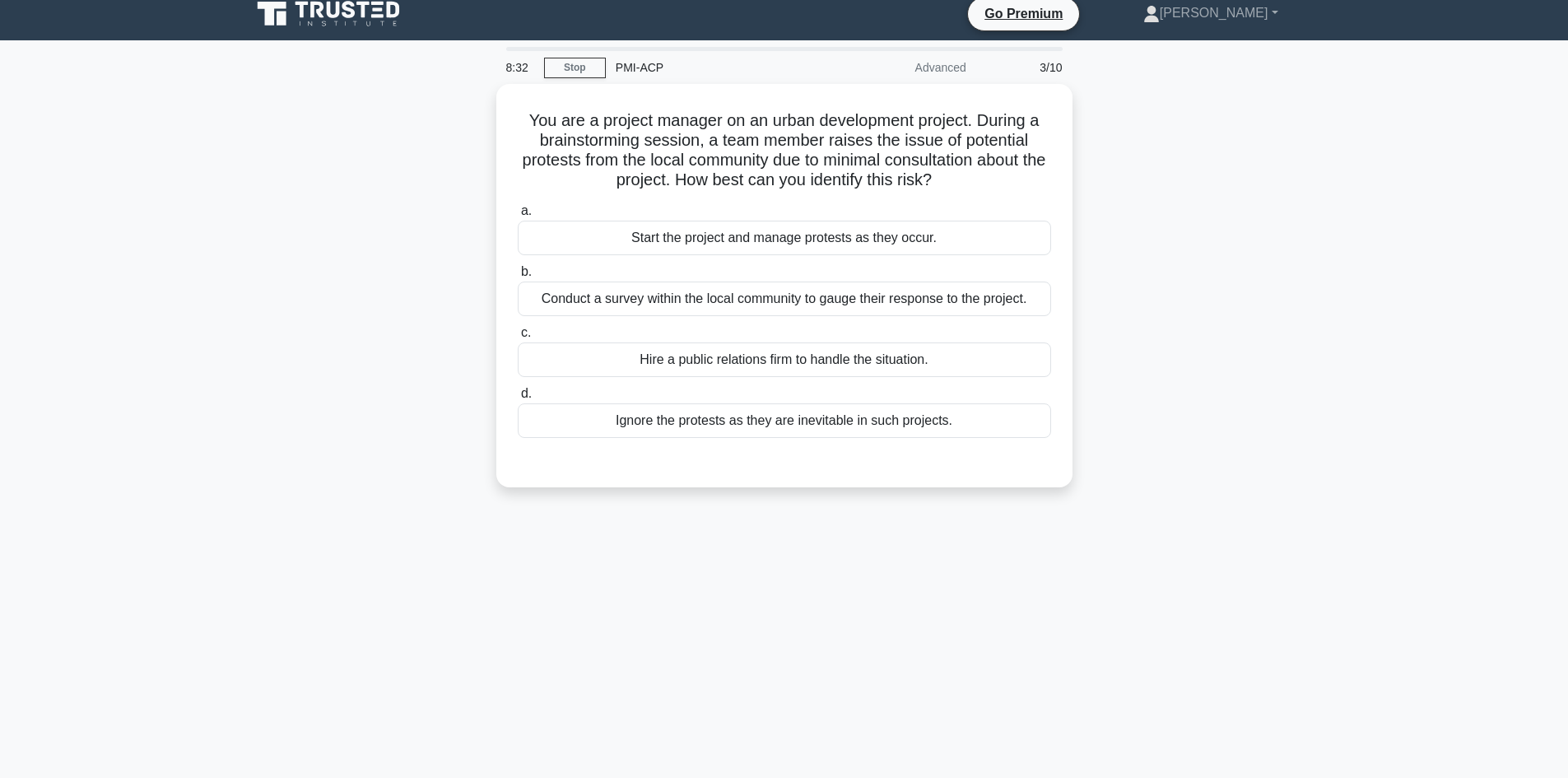
scroll to position [0, 0]
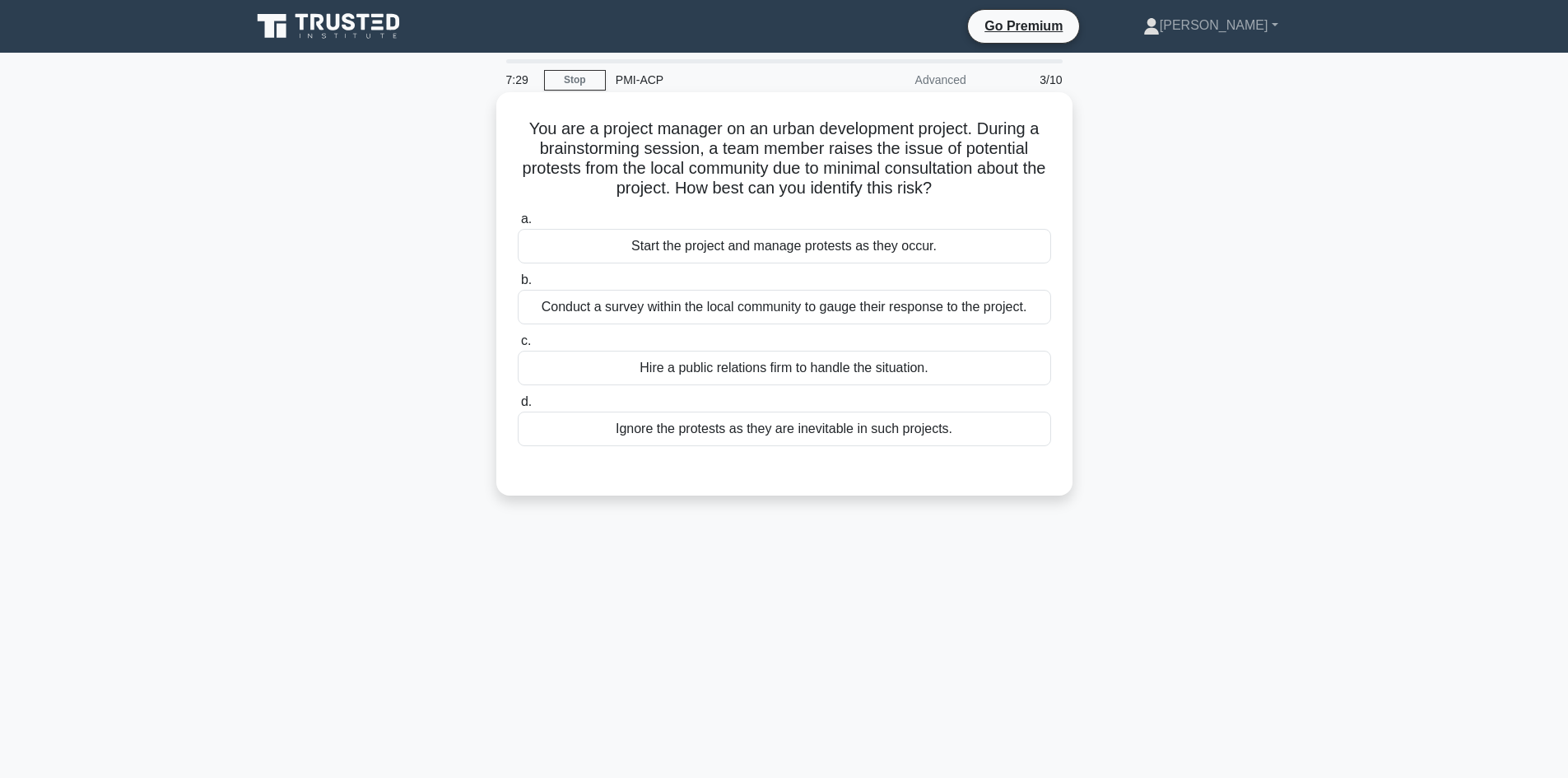
click at [787, 306] on div "Conduct a survey within the local community to gauge their response to the proj…" at bounding box center [784, 307] width 534 height 34
click at [518, 285] on input "b. Conduct a survey within the local community to gauge their response to the p…" at bounding box center [518, 281] width 0 height 11
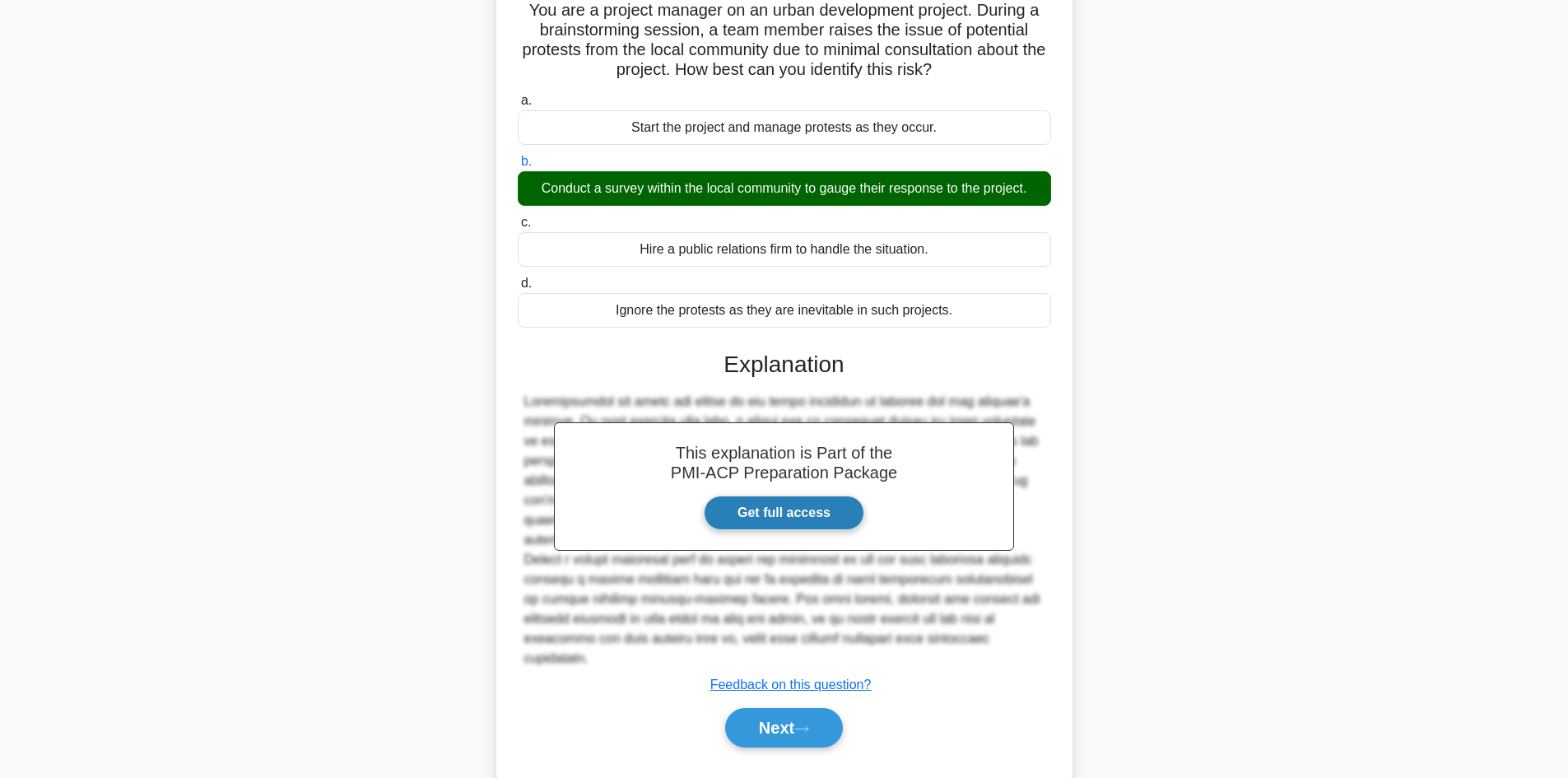
scroll to position [139, 0]
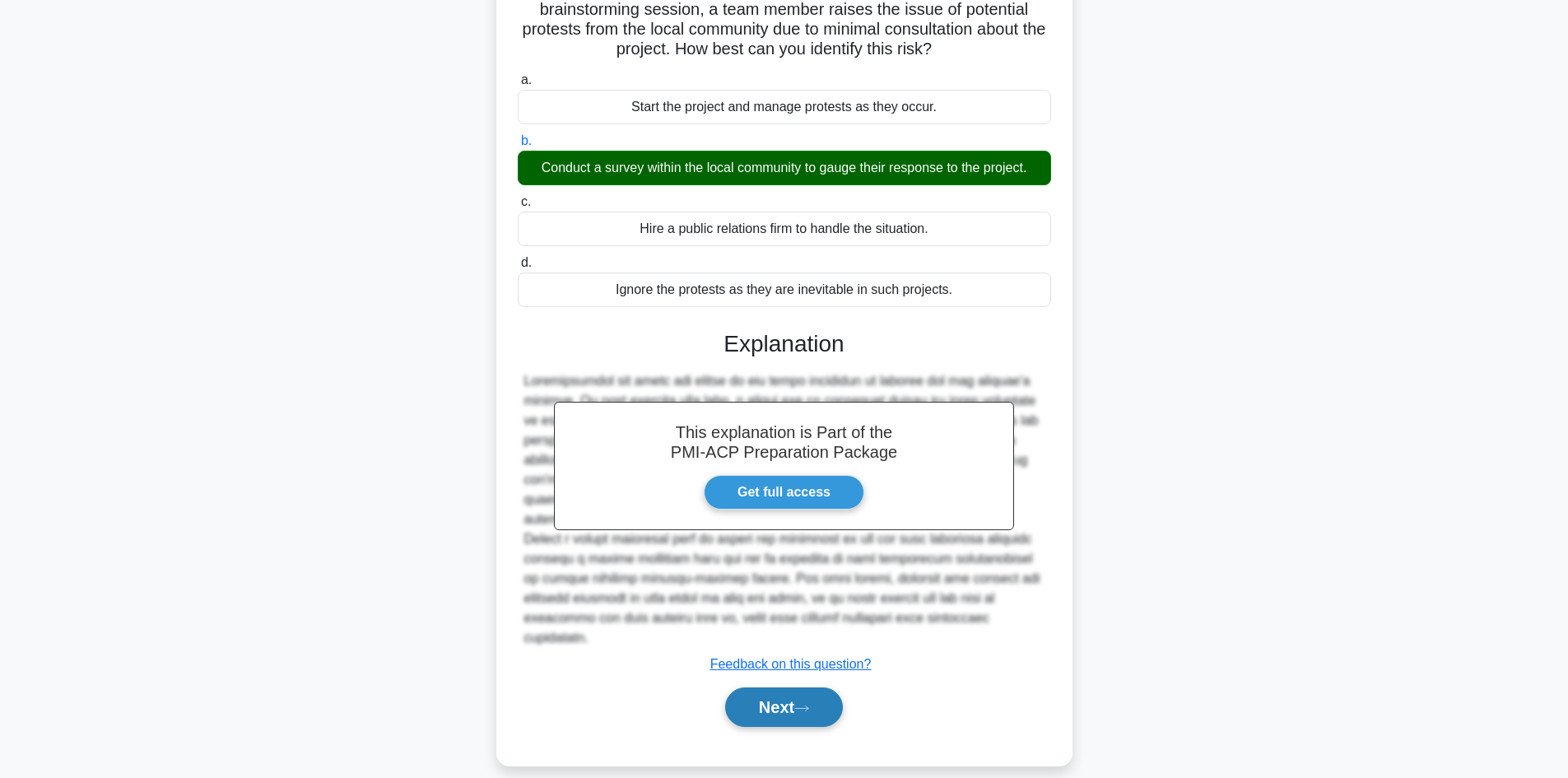
click at [773, 695] on button "Next" at bounding box center [784, 707] width 118 height 40
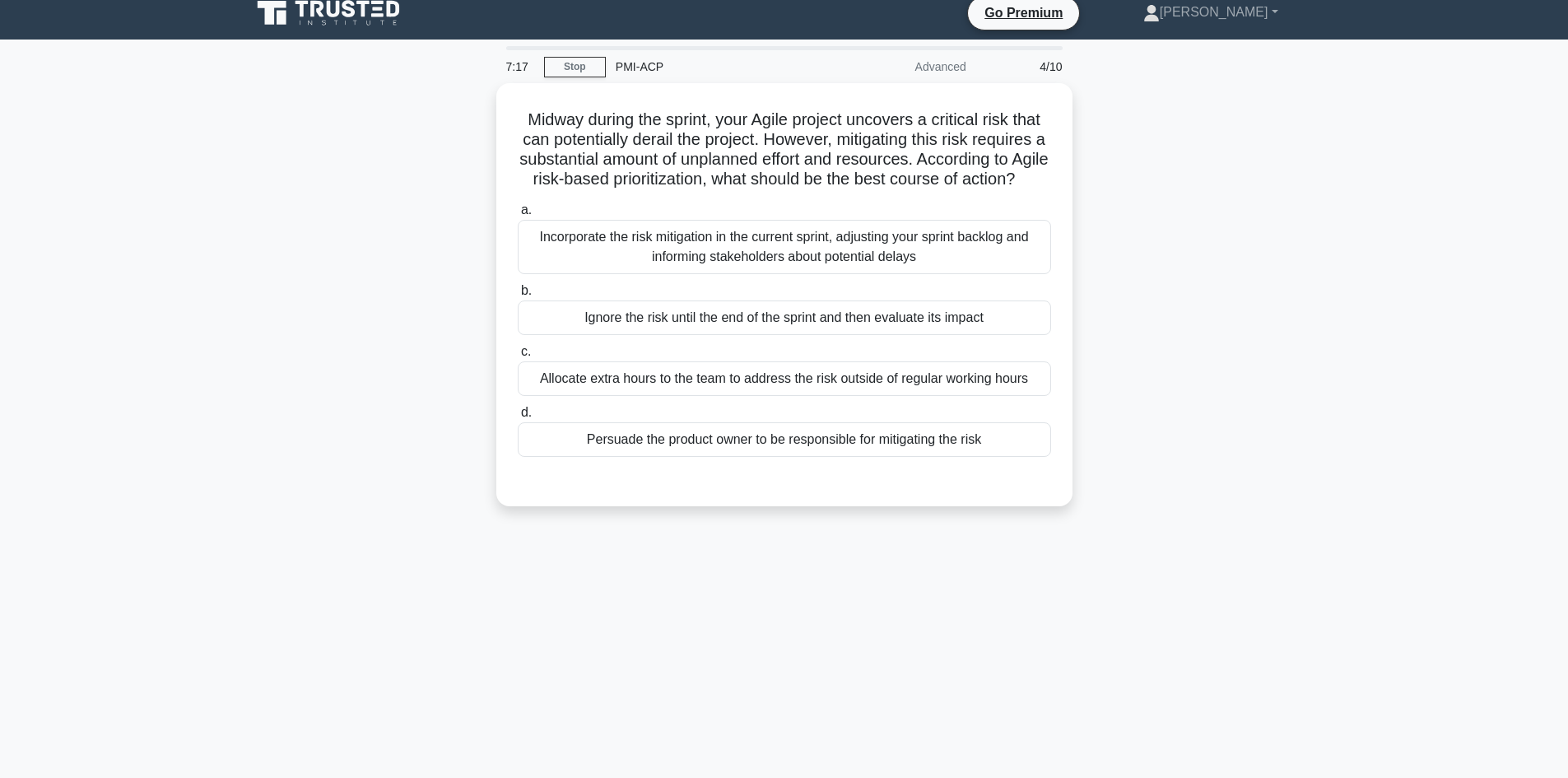
scroll to position [0, 0]
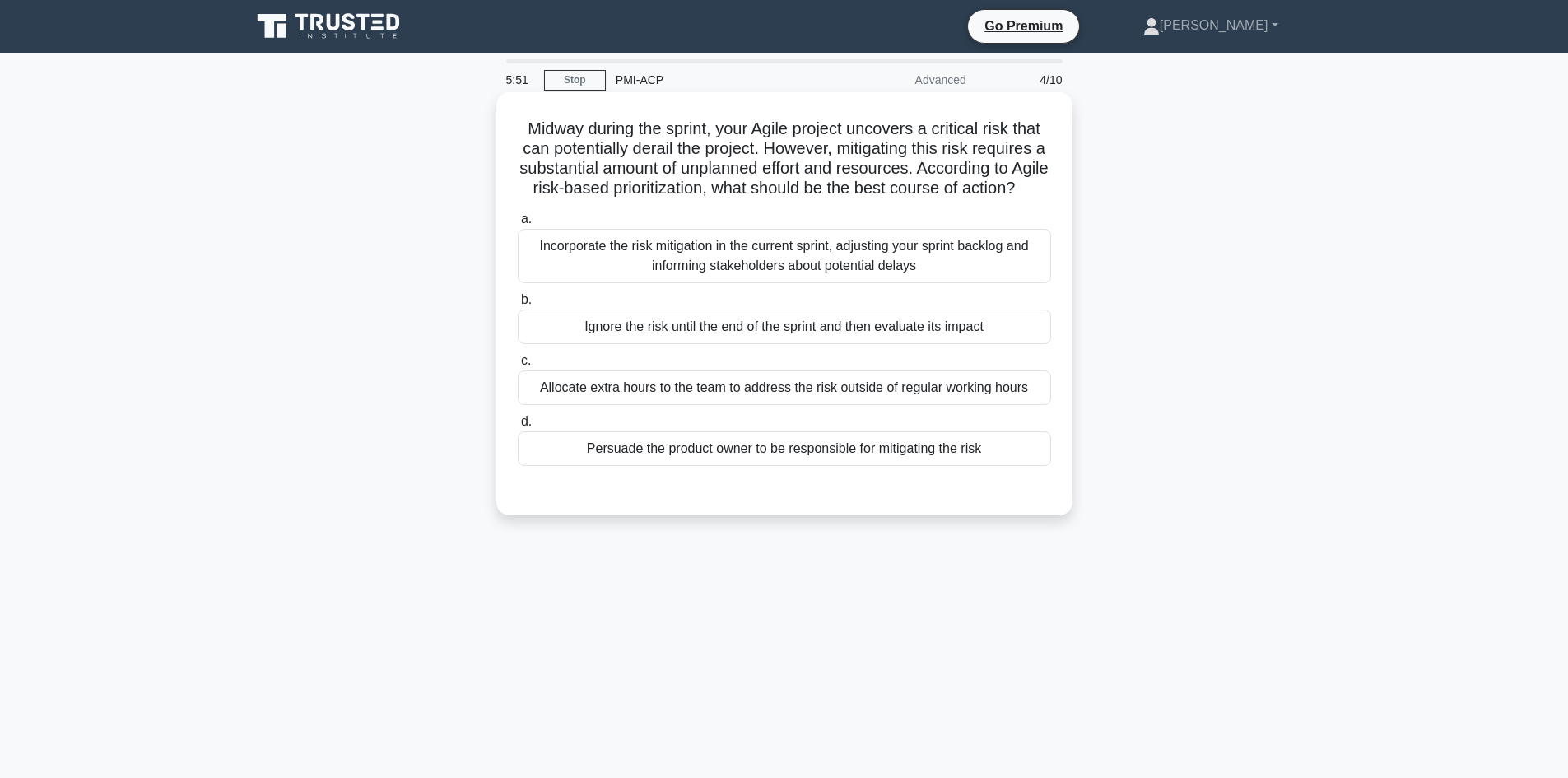
click at [843, 274] on div "Incorporate the risk mitigation in the current sprint, adjusting your sprint ba…" at bounding box center [784, 256] width 534 height 54
click at [518, 225] on input "a. Incorporate the risk mitigation in the current sprint, adjusting your sprint…" at bounding box center [518, 219] width 0 height 11
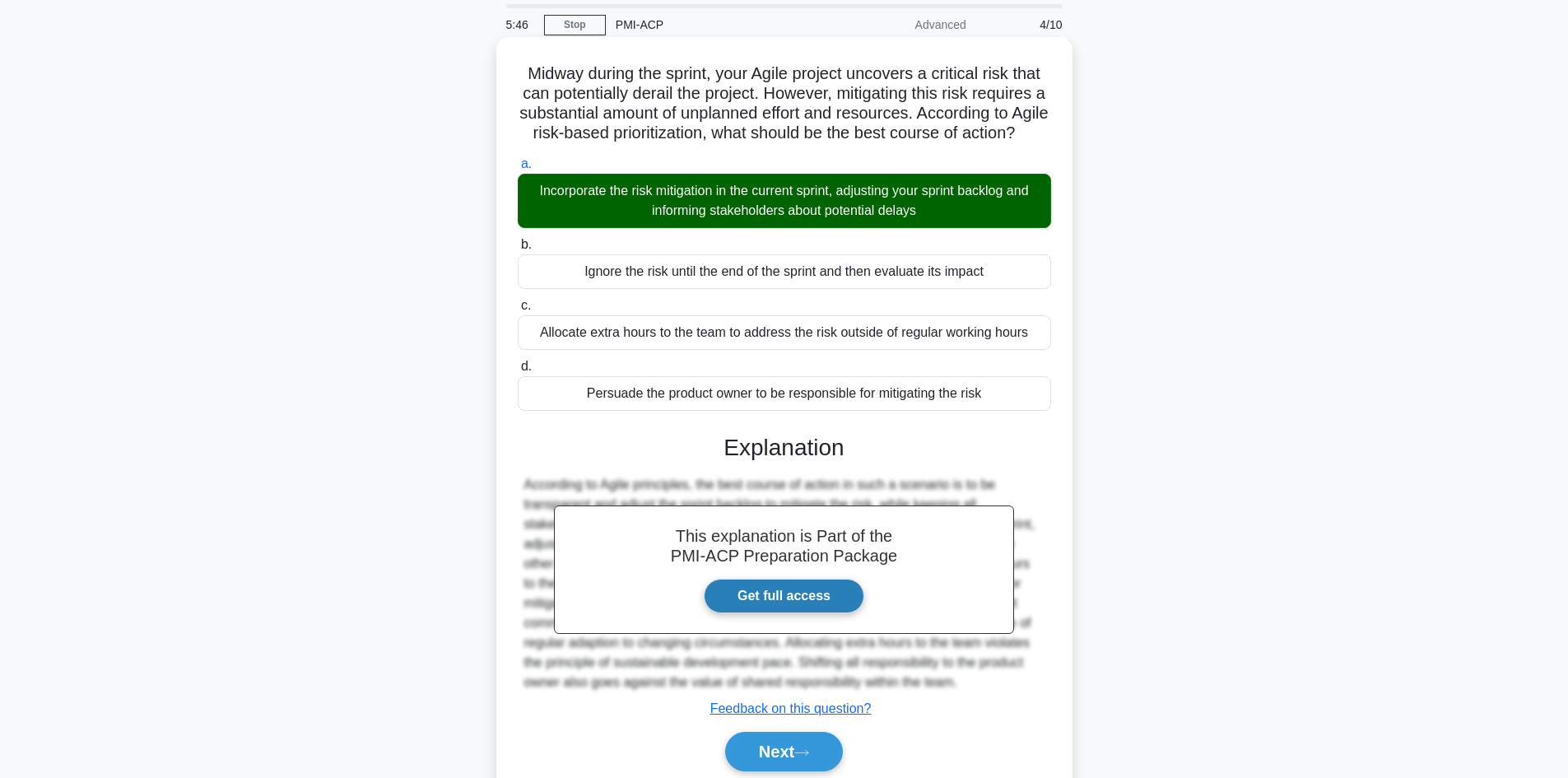
scroll to position [139, 0]
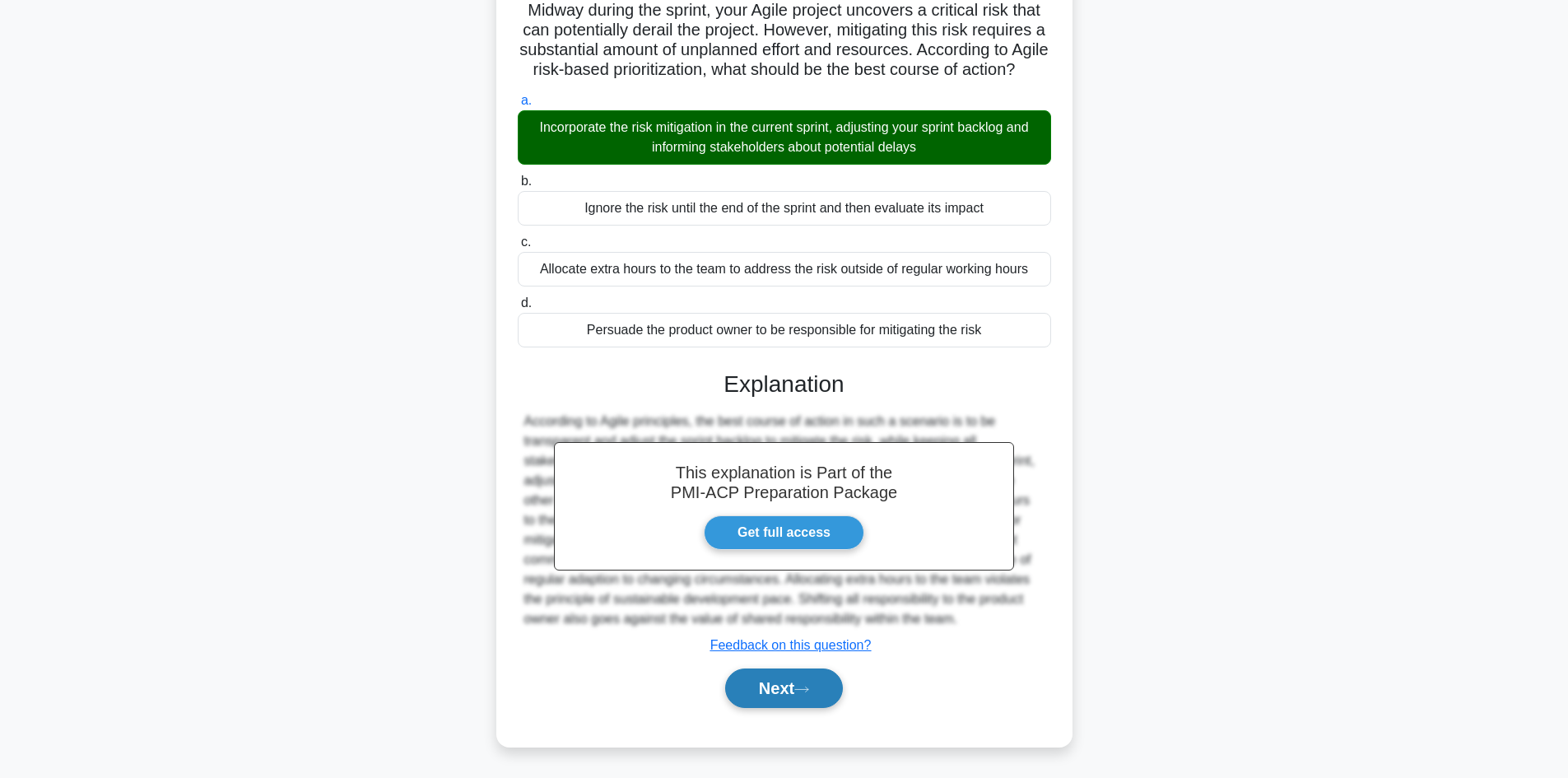
click at [768, 683] on button "Next" at bounding box center [784, 688] width 118 height 40
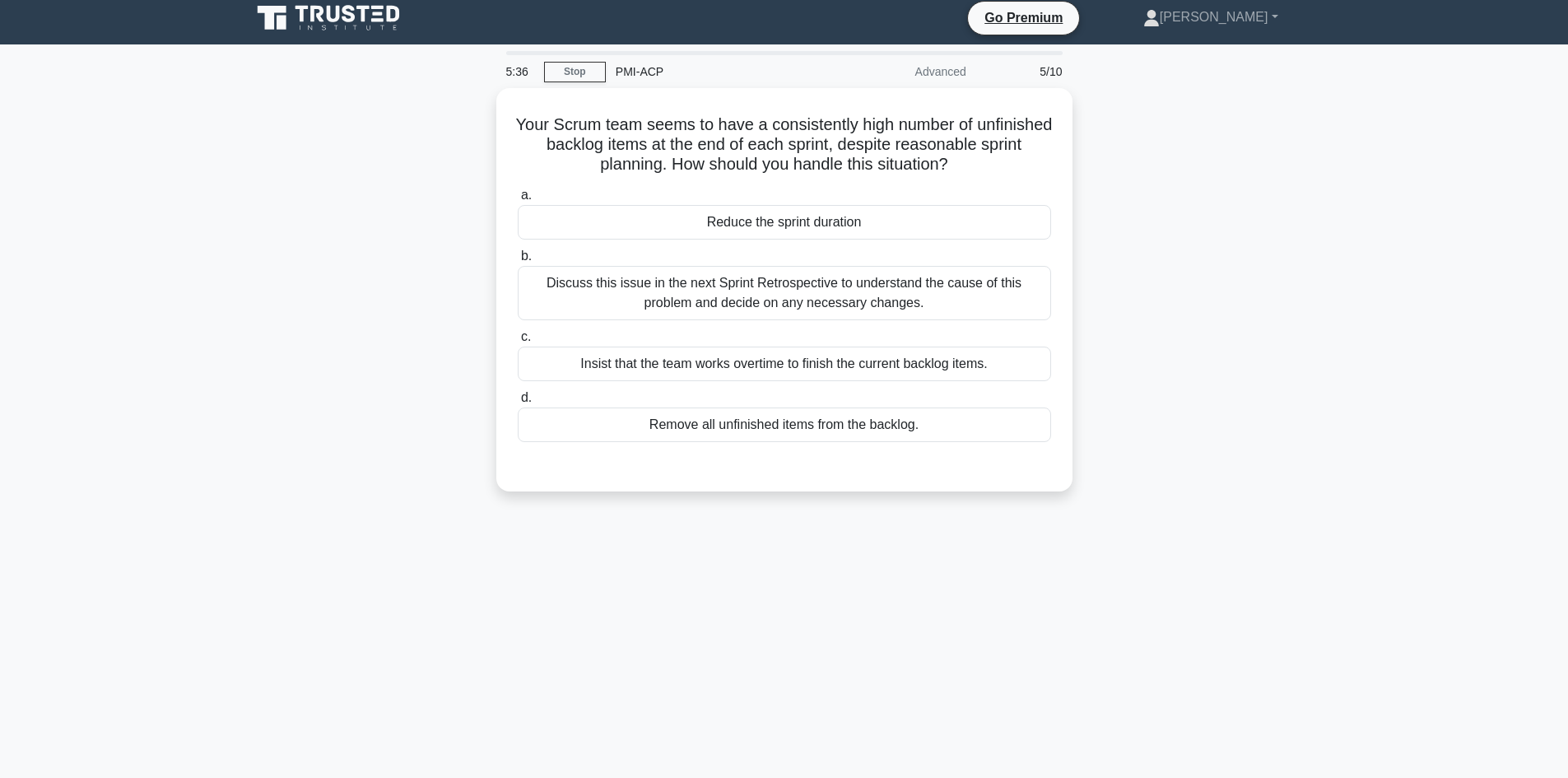
scroll to position [0, 0]
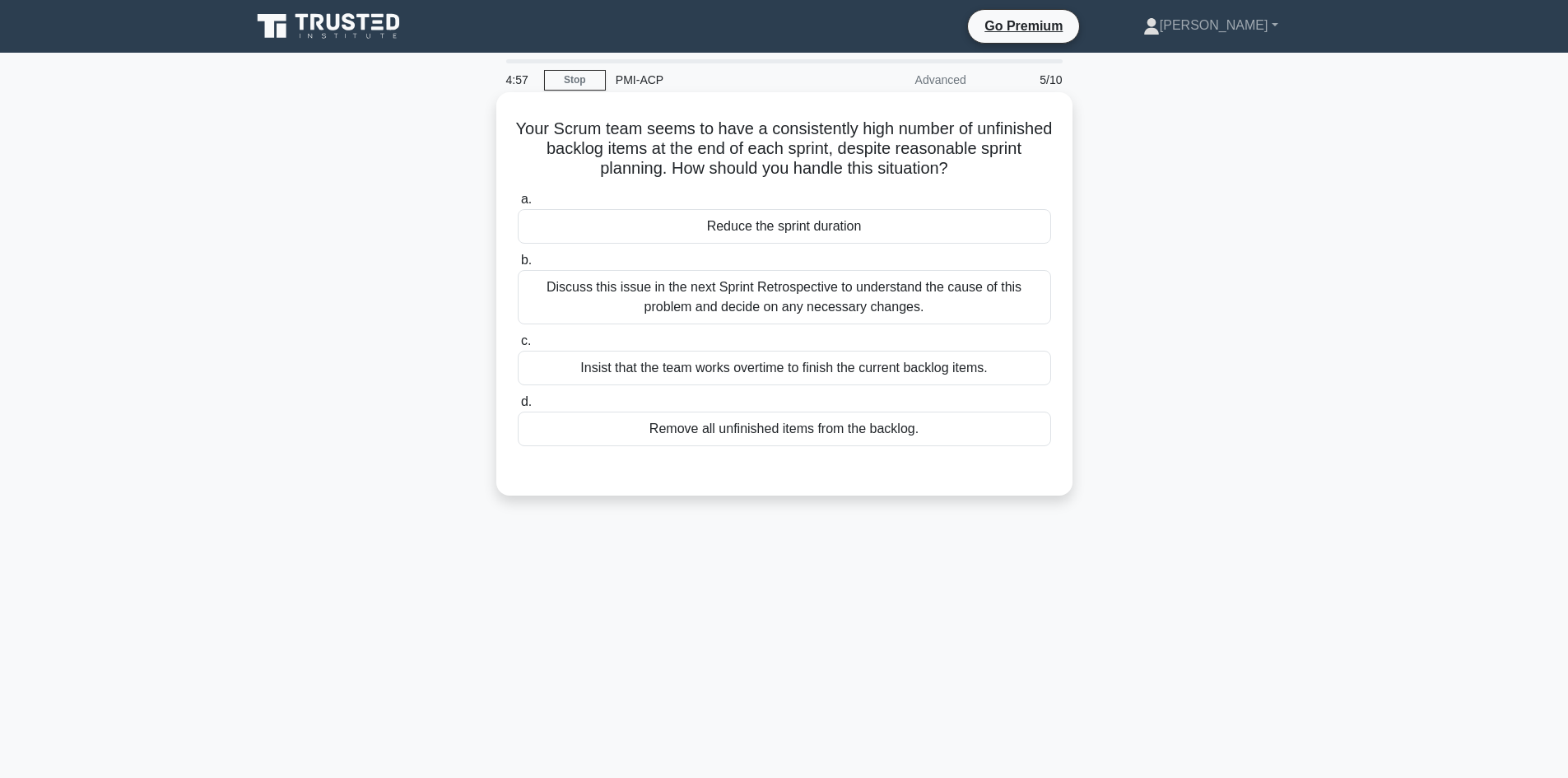
click at [764, 284] on div "Discuss this issue in the next Sprint Retrospective to understand the cause of …" at bounding box center [784, 297] width 534 height 54
click at [518, 266] on input "b. Discuss this issue in the next Sprint Retrospective to understand the cause …" at bounding box center [518, 261] width 0 height 11
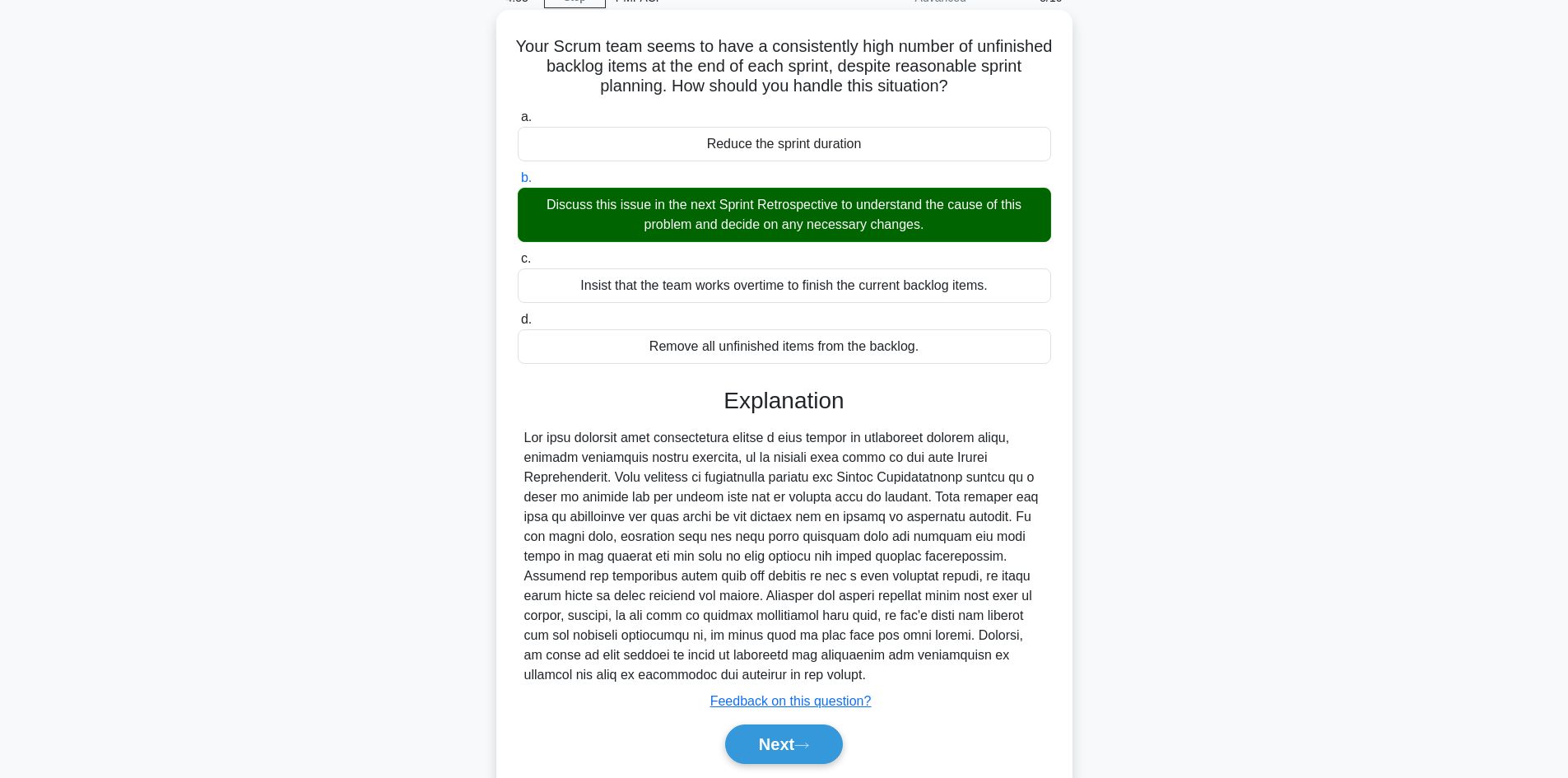
scroll to position [139, 0]
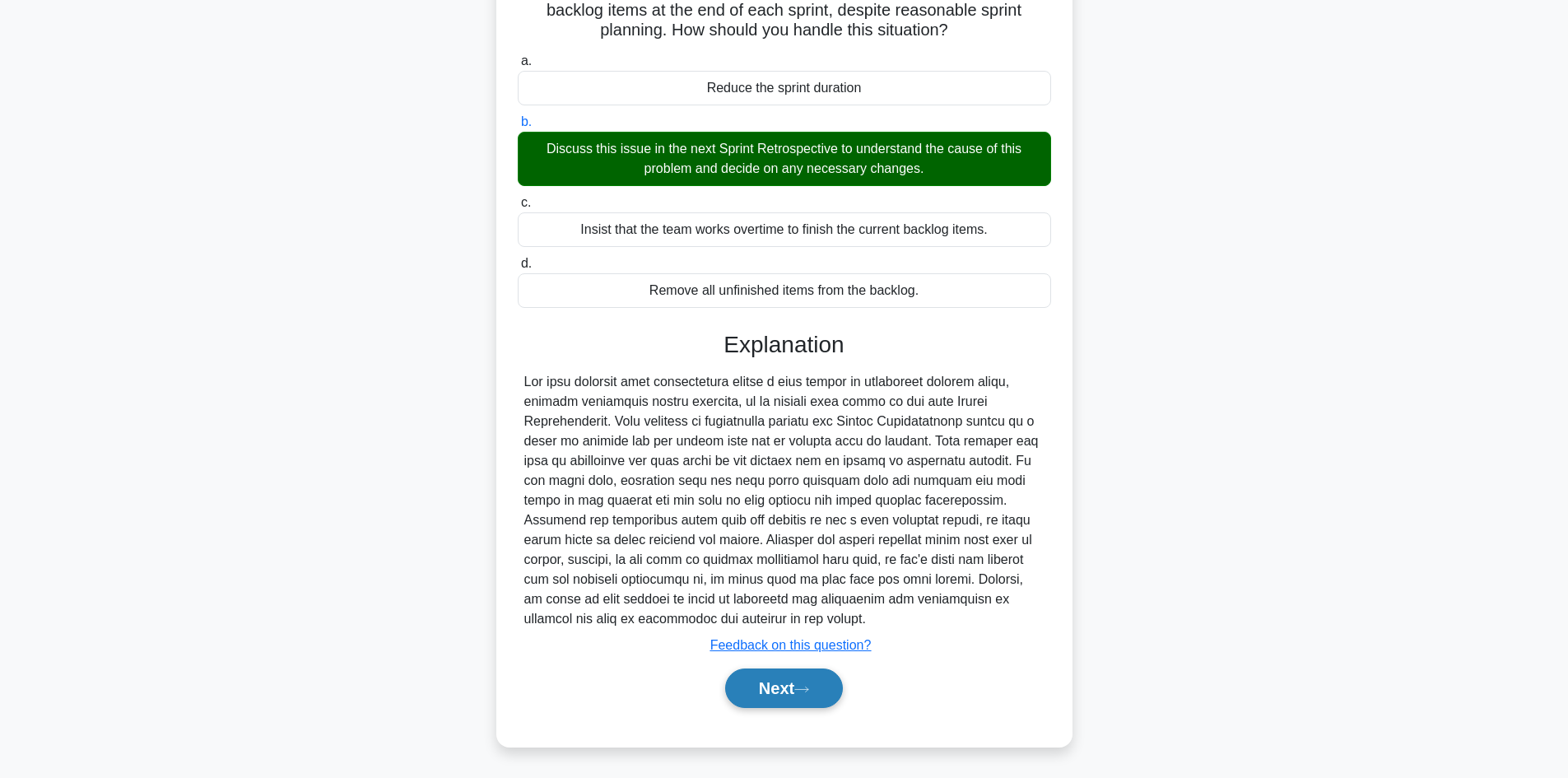
click at [788, 688] on button "Next" at bounding box center [784, 688] width 118 height 40
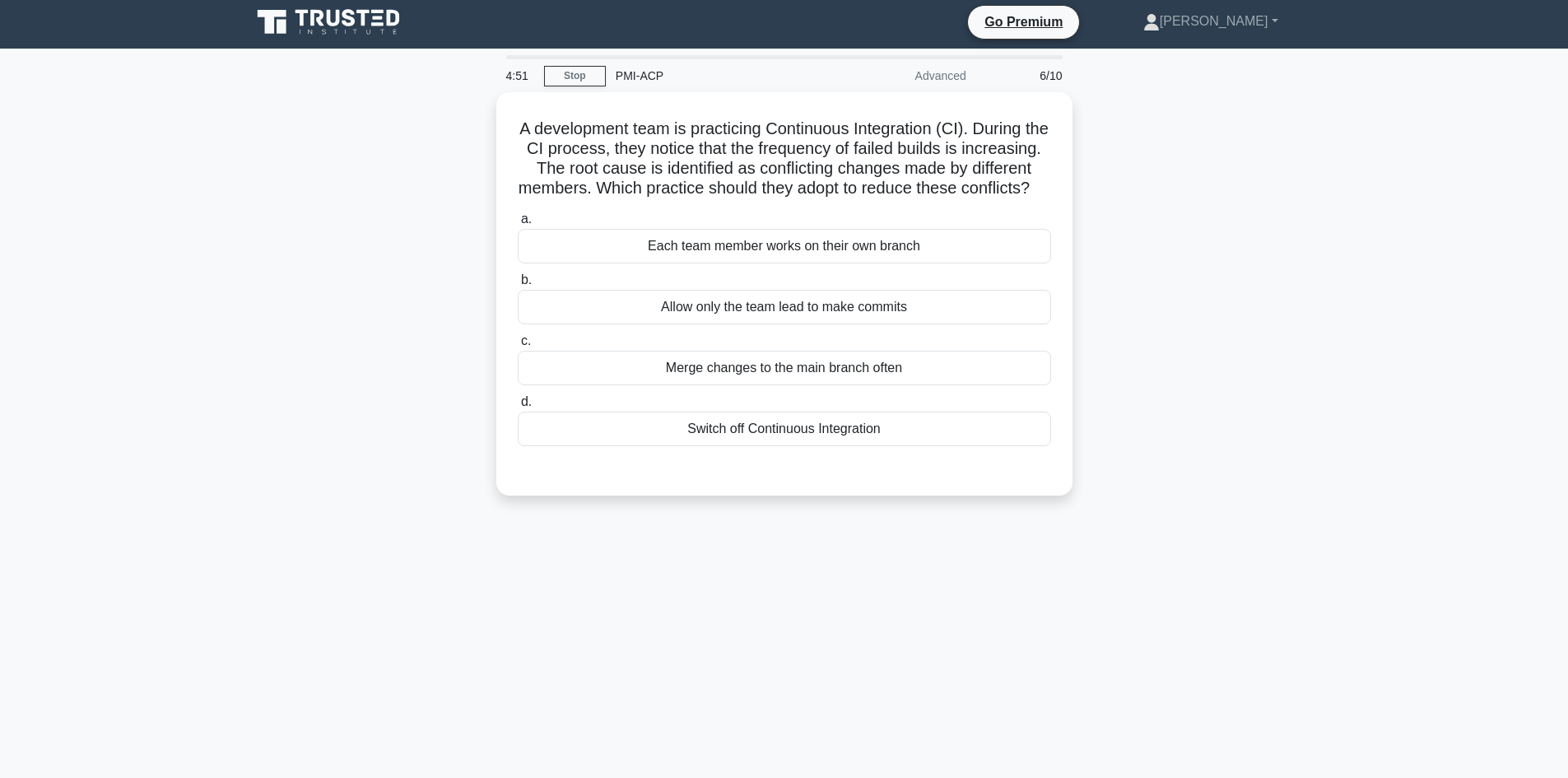
scroll to position [0, 0]
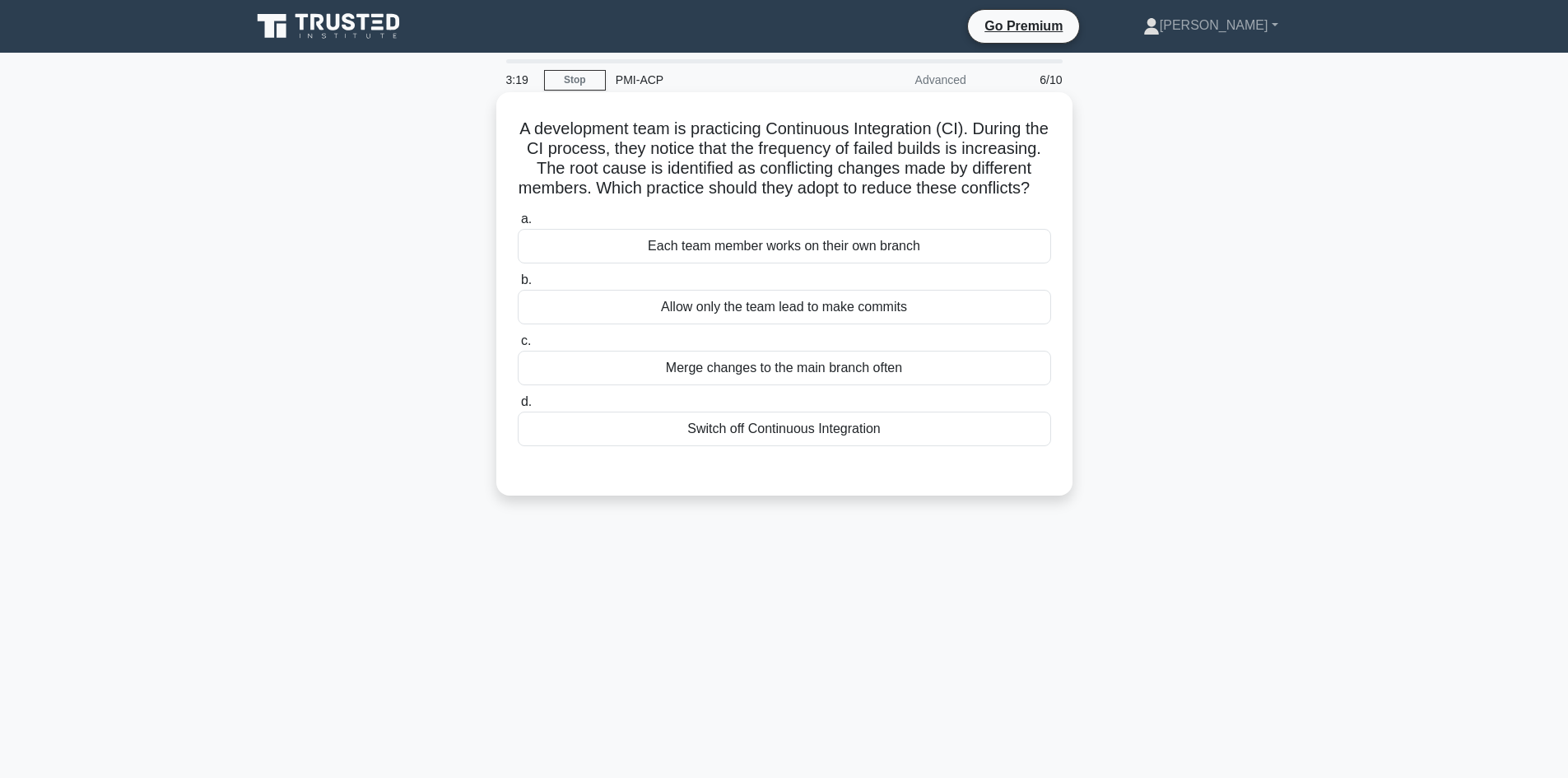
click at [724, 263] on div "Each team member works on their own branch" at bounding box center [784, 245] width 534 height 34
click at [518, 225] on input "a. Each team member works on their own branch" at bounding box center [518, 219] width 0 height 11
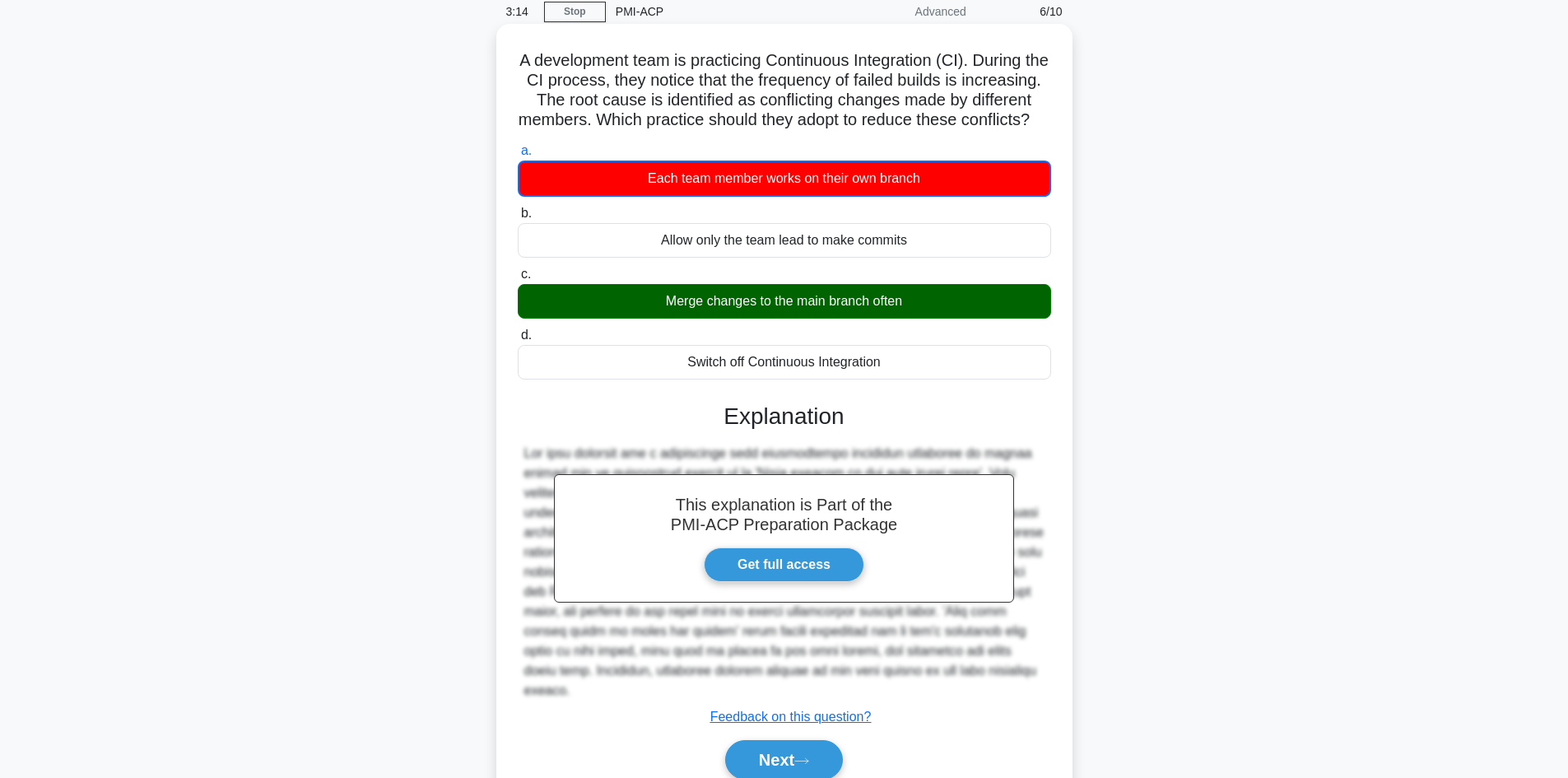
scroll to position [161, 0]
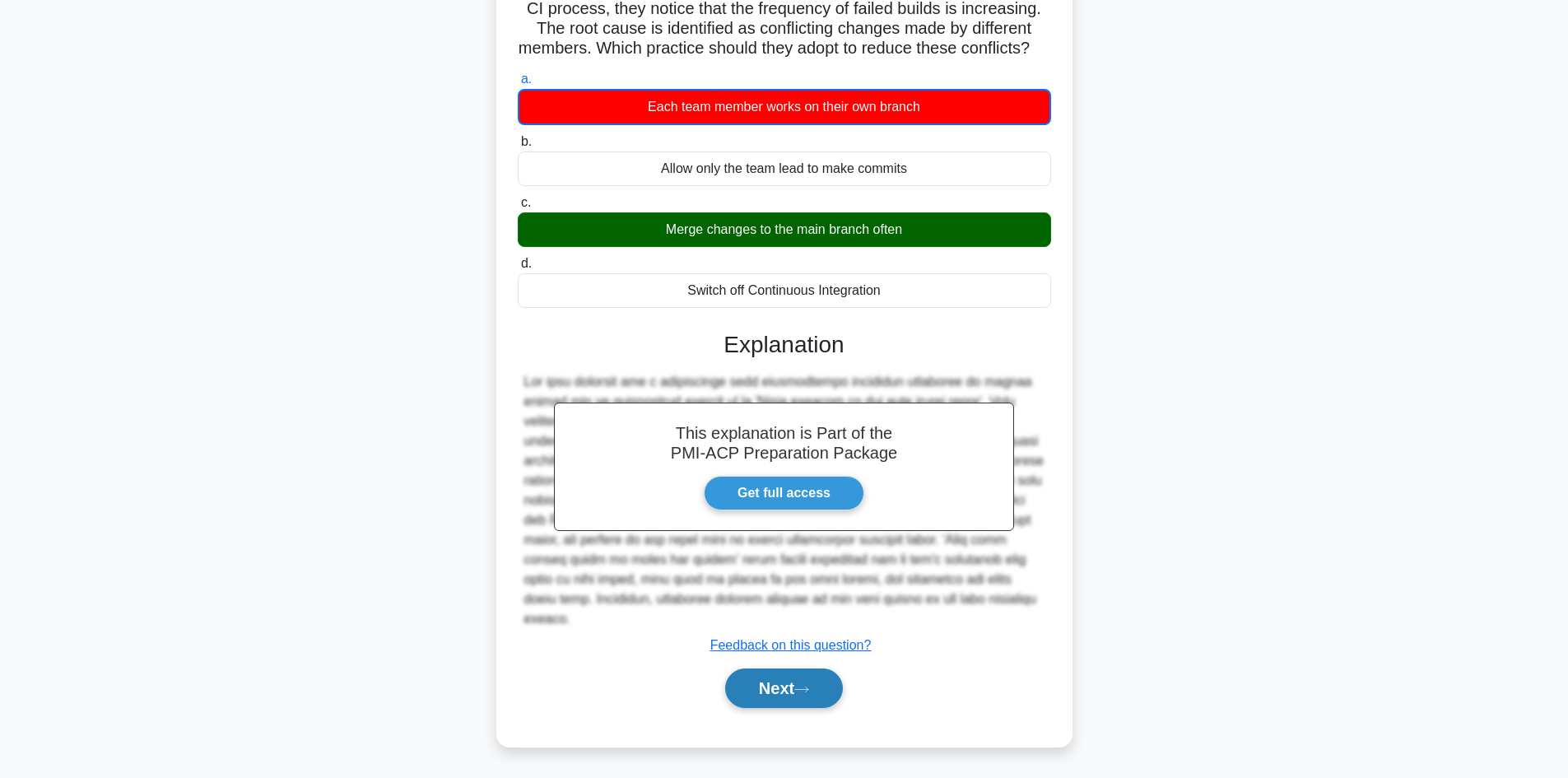
click at [769, 701] on button "Next" at bounding box center [784, 688] width 118 height 40
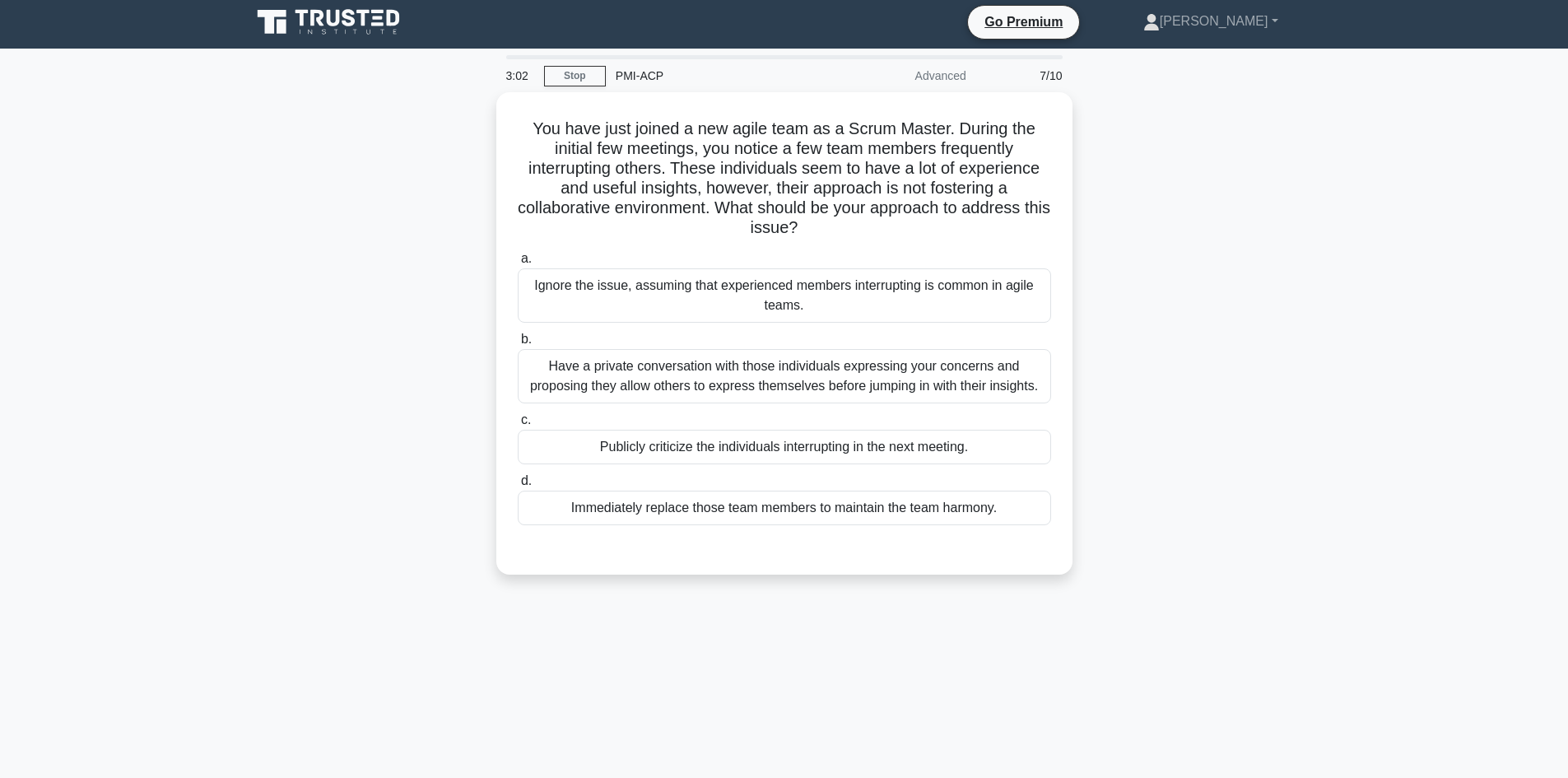
scroll to position [0, 0]
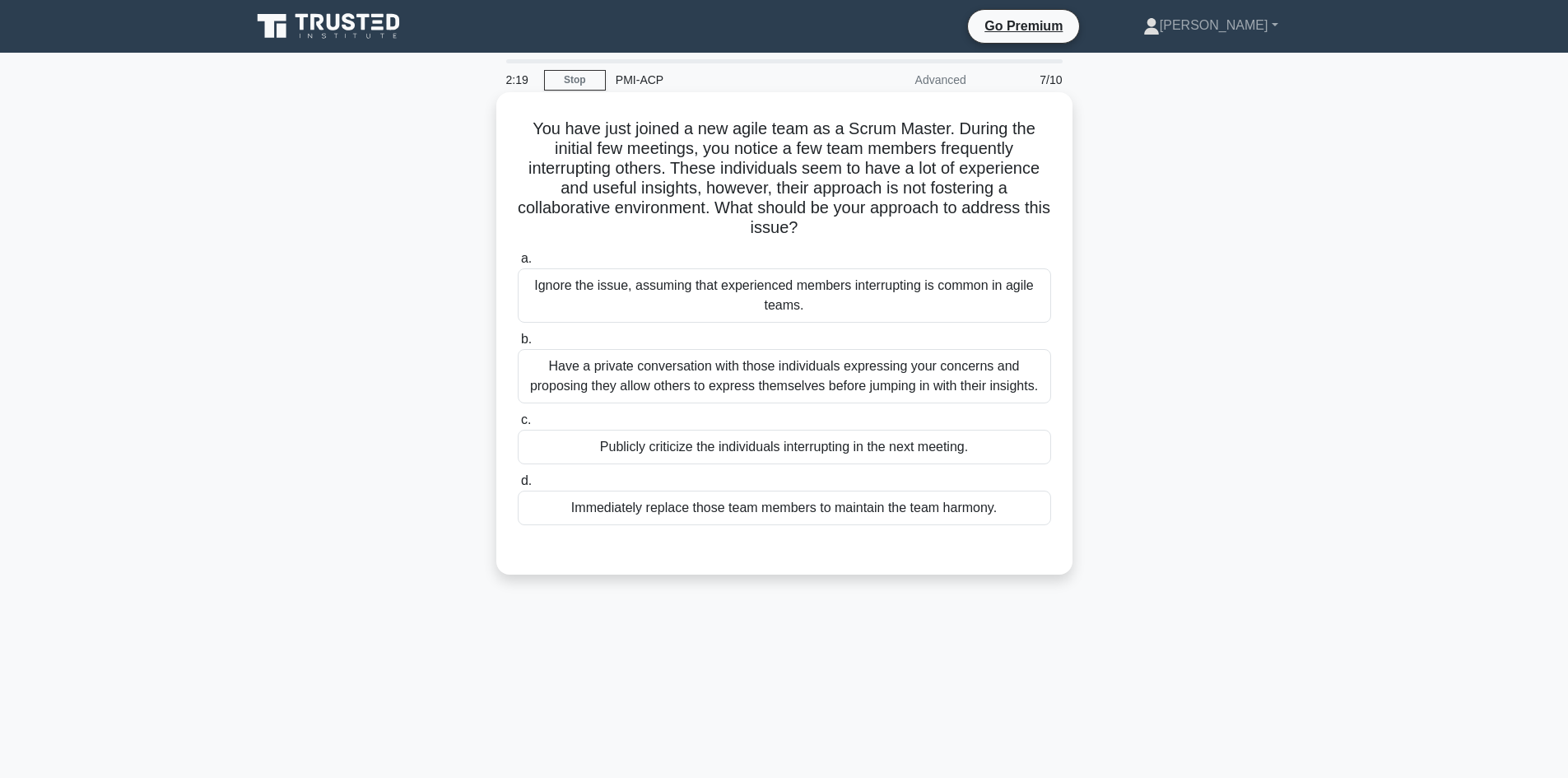
click at [566, 380] on div "Have a private conversation with those individuals expressing your concerns and…" at bounding box center [784, 376] width 534 height 54
click at [518, 345] on input "b. Have a private conversation with those individuals expressing your concerns …" at bounding box center [518, 340] width 0 height 11
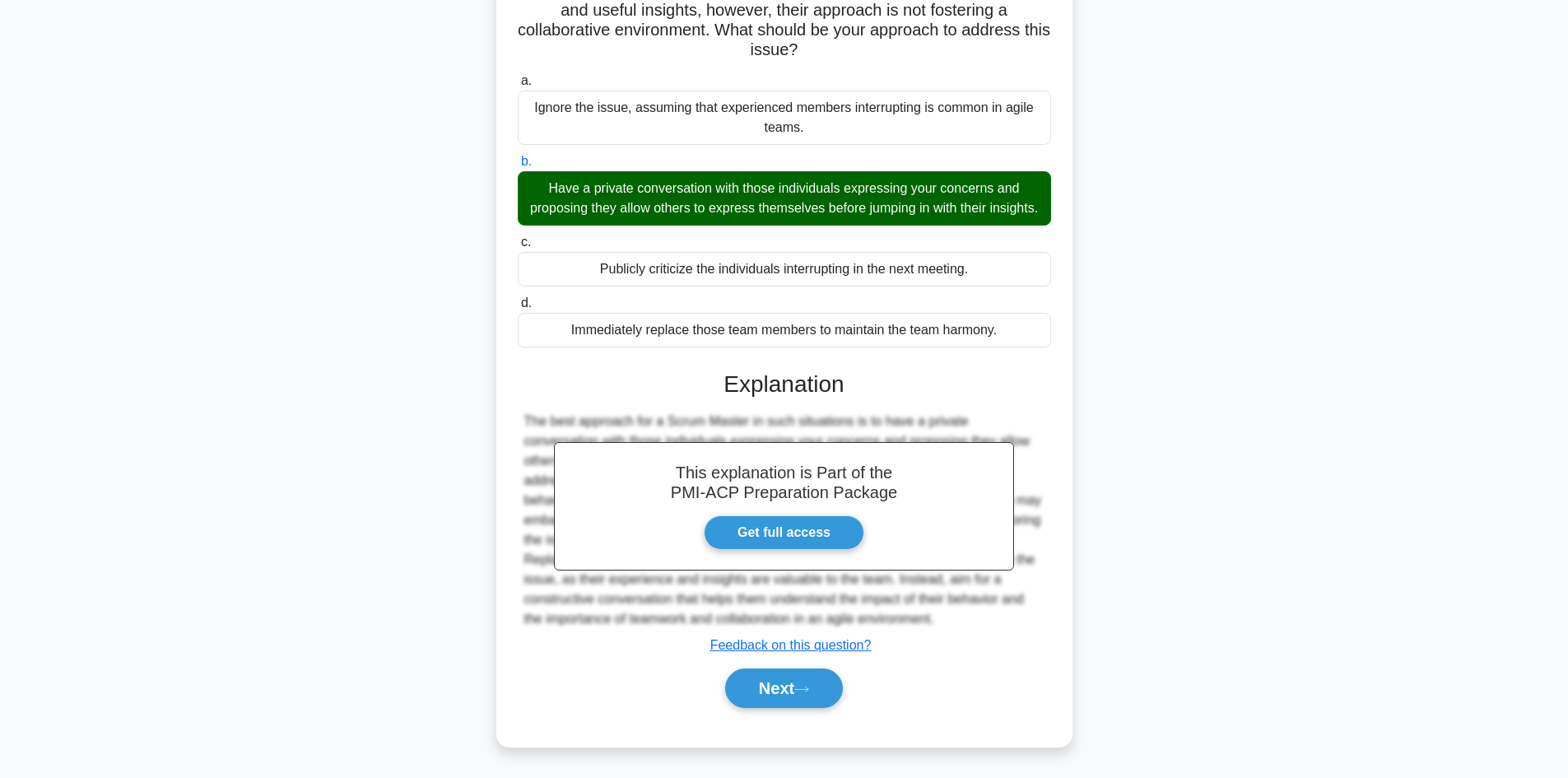
scroll to position [198, 0]
click at [760, 683] on button "Next" at bounding box center [784, 688] width 118 height 40
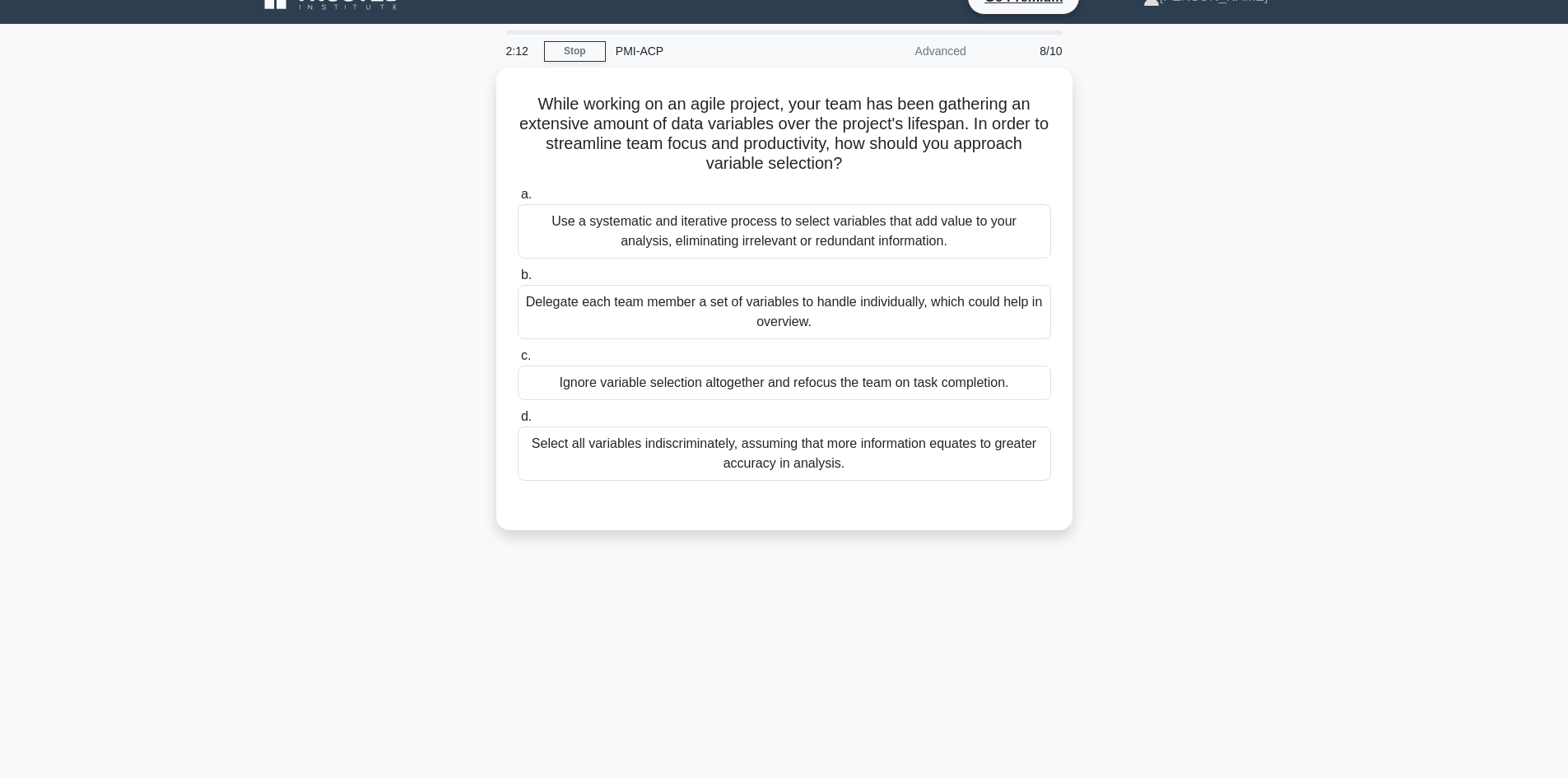
scroll to position [0, 0]
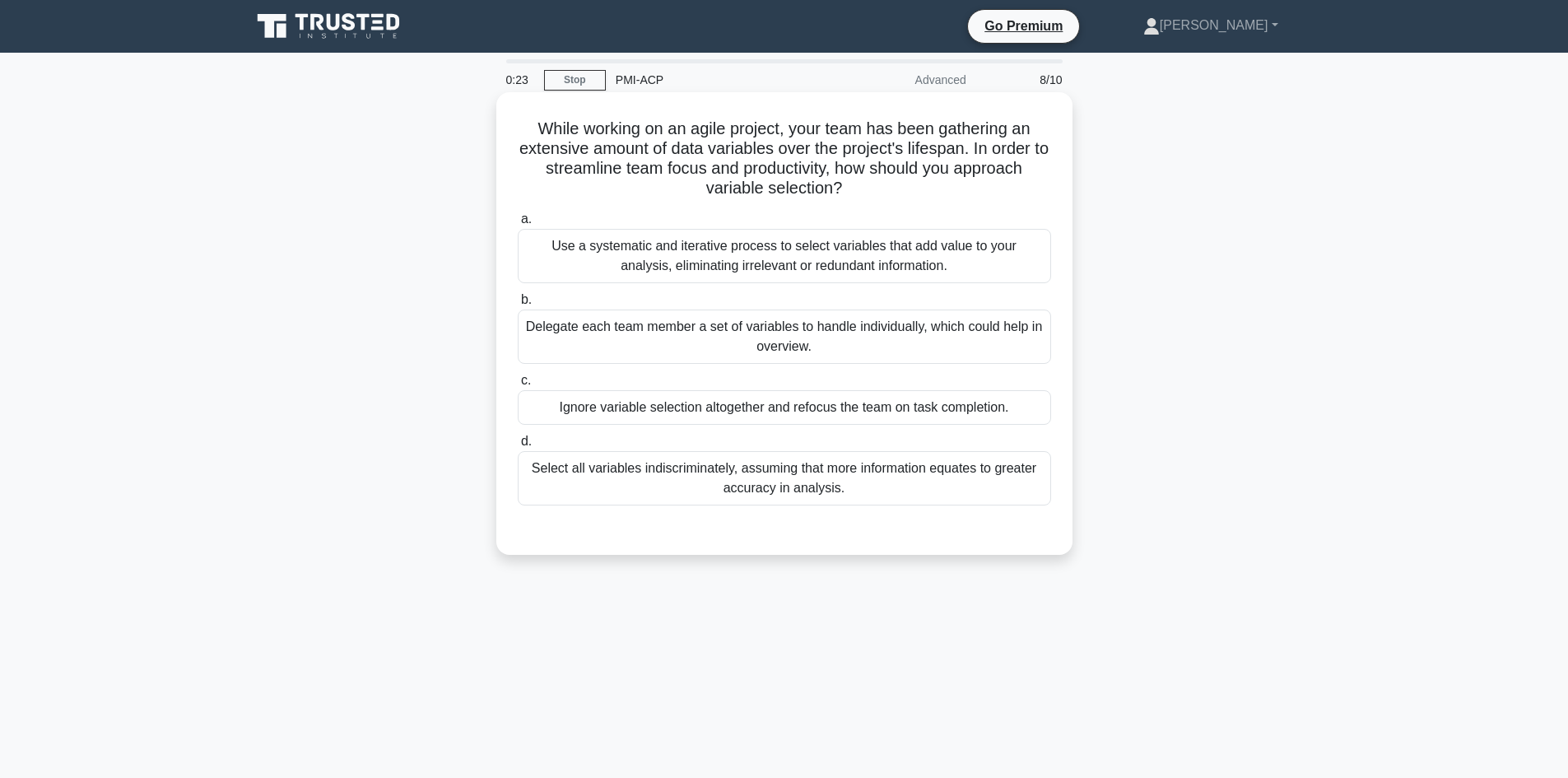
click at [652, 252] on div "Use a systematic and iterative process to select variables that add value to yo…" at bounding box center [784, 256] width 534 height 54
click at [518, 225] on input "a. Use a systematic and iterative process to select variables that add value to…" at bounding box center [518, 219] width 0 height 11
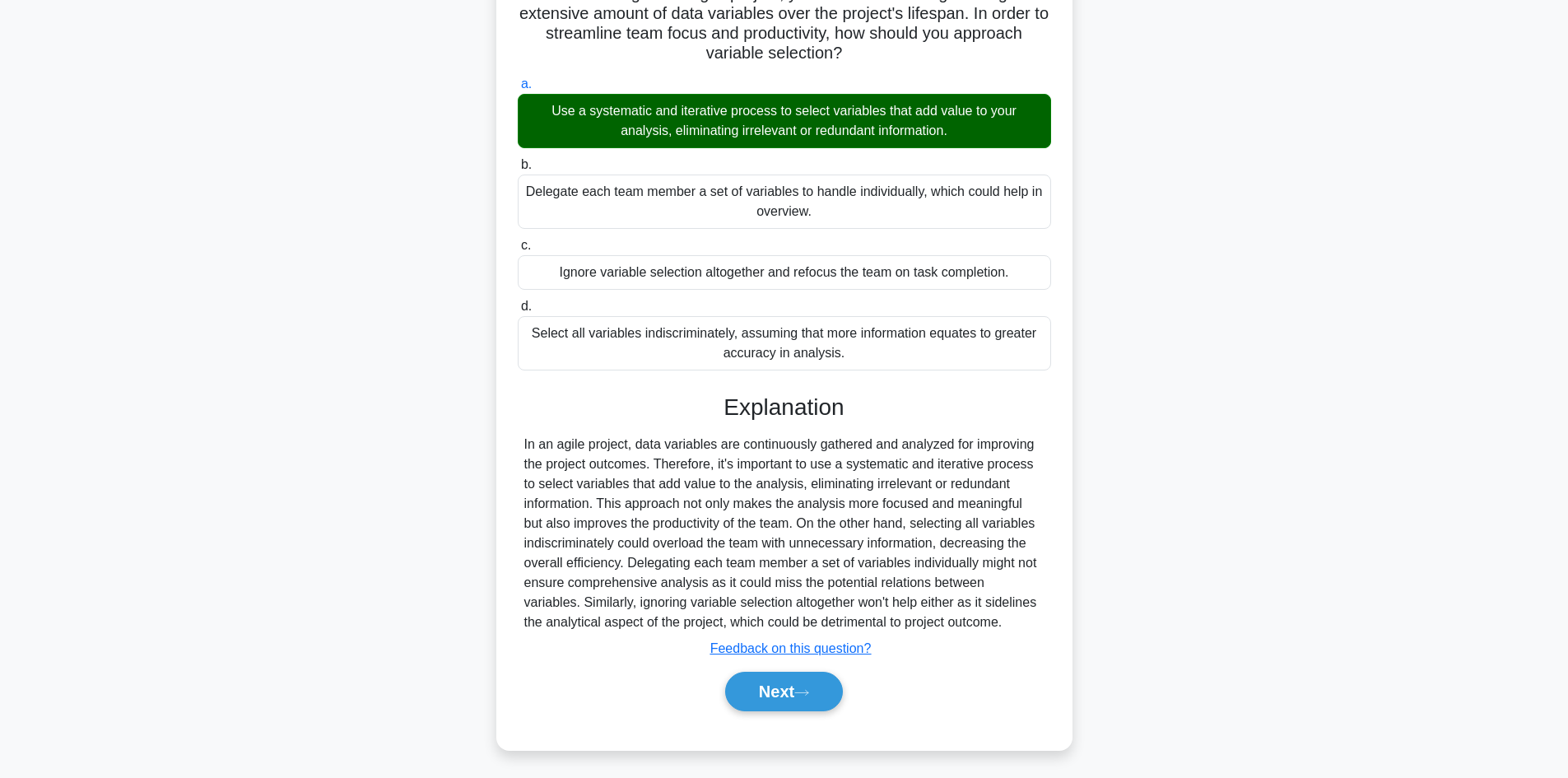
scroll to position [139, 0]
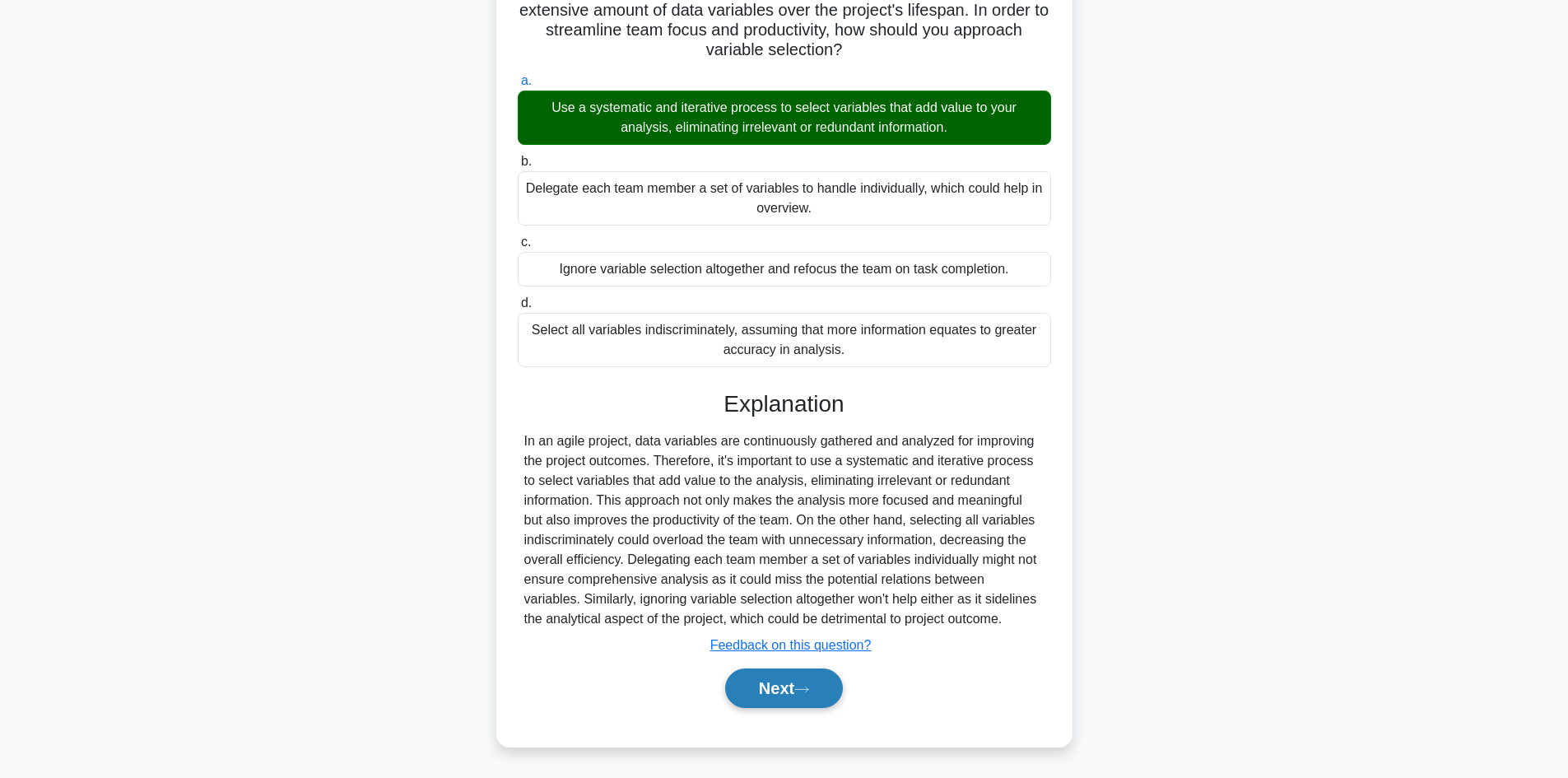
click at [782, 684] on button "Next" at bounding box center [784, 688] width 118 height 40
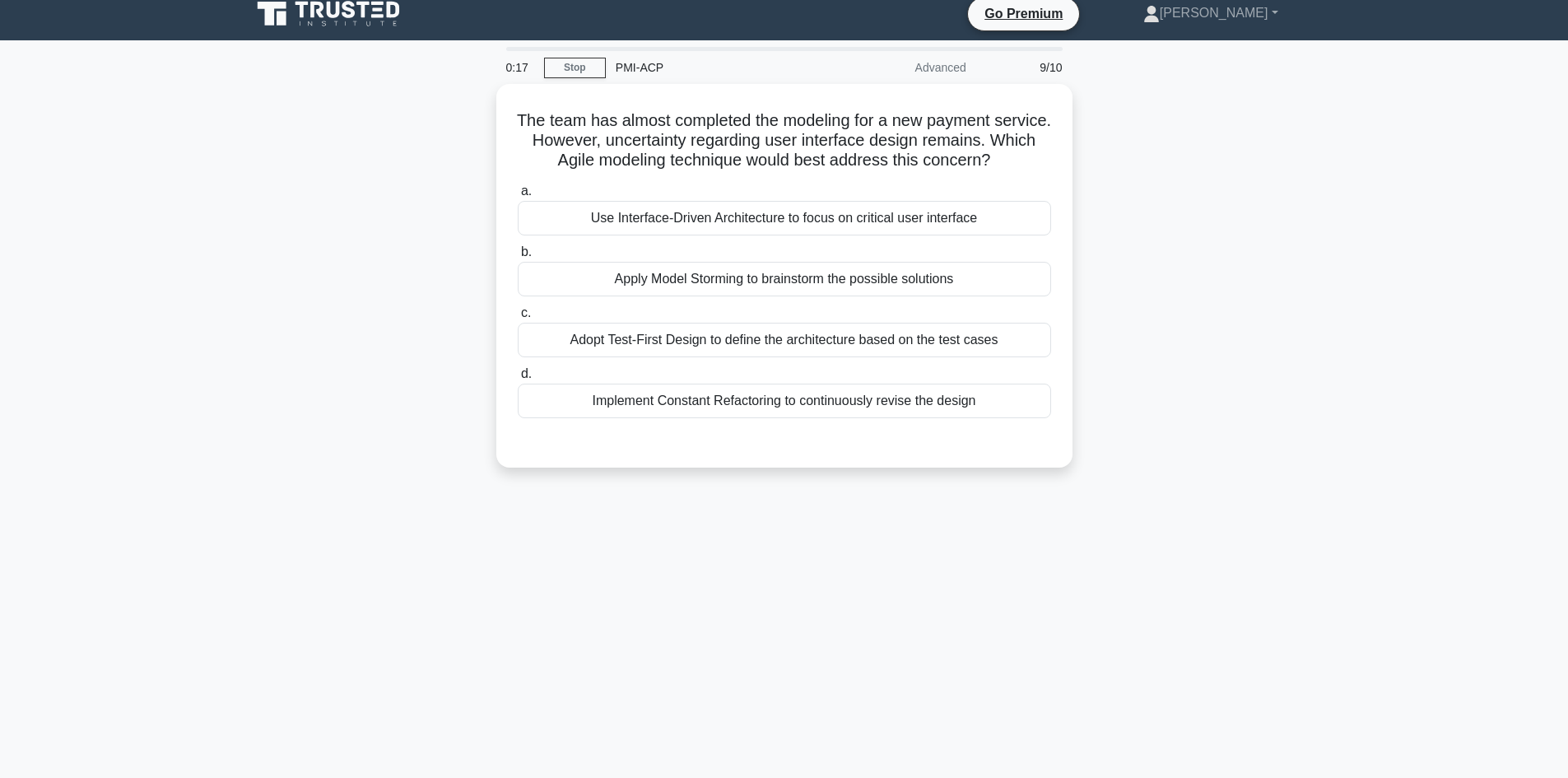
scroll to position [0, 0]
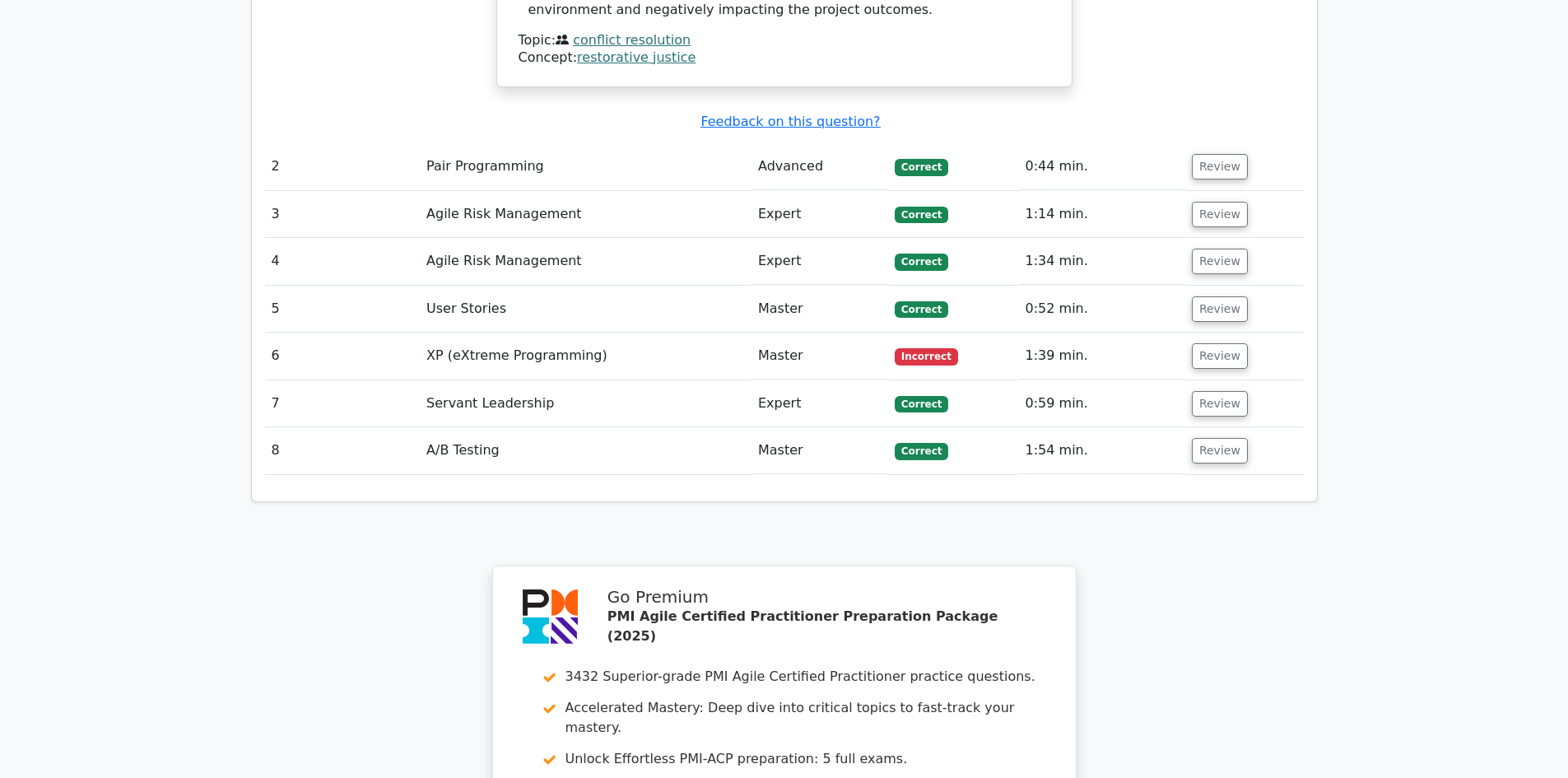
scroll to position [1976, 0]
